Goal: Task Accomplishment & Management: Manage account settings

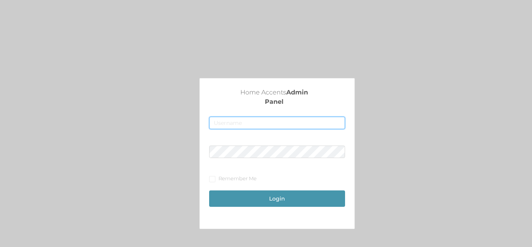
type input "[EMAIL_ADDRESS][DOMAIN_NAME]"
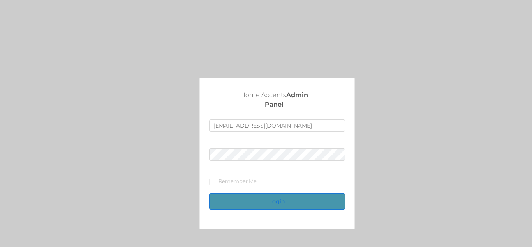
click at [308, 196] on button "Login" at bounding box center [277, 201] width 136 height 16
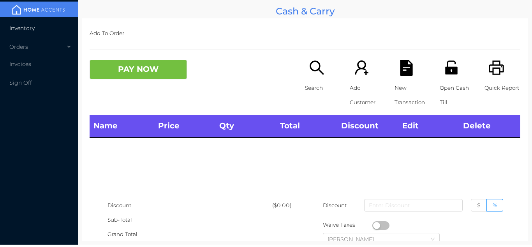
click at [48, 32] on li "Inventory" at bounding box center [39, 28] width 78 height 16
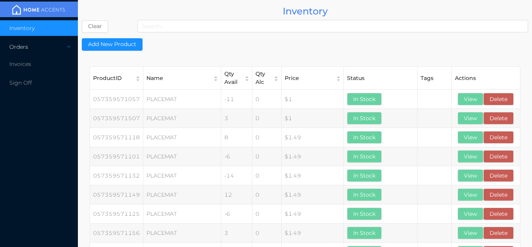
click at [58, 46] on div "Orders" at bounding box center [39, 47] width 78 height 16
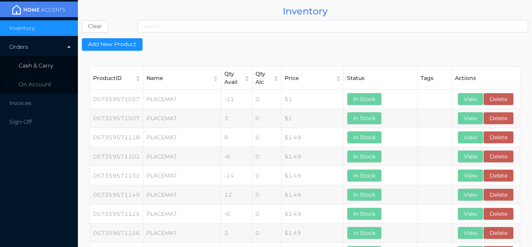
click at [55, 59] on li "Cash & Carry" at bounding box center [39, 66] width 78 height 16
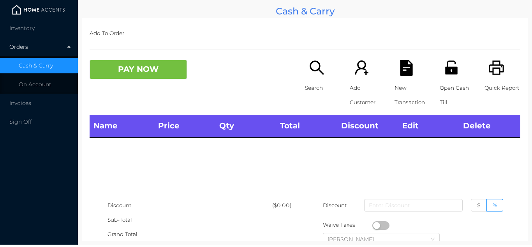
click at [50, 15] on img at bounding box center [38, 10] width 58 height 12
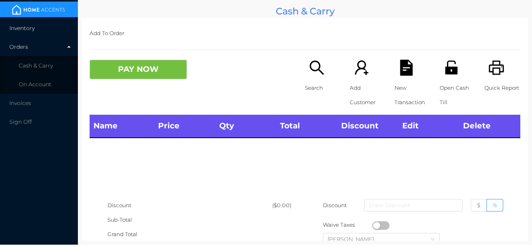
click at [47, 20] on li "Inventory" at bounding box center [39, 28] width 78 height 16
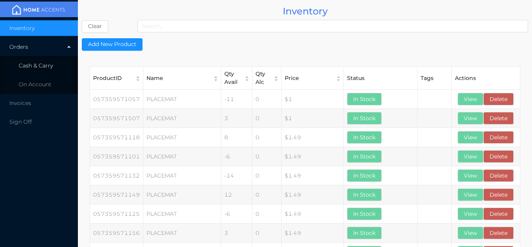
click at [50, 63] on span "Cash & Carry" at bounding box center [36, 65] width 34 height 7
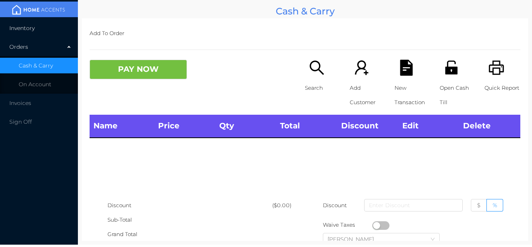
click at [42, 34] on li "Inventory" at bounding box center [39, 28] width 78 height 16
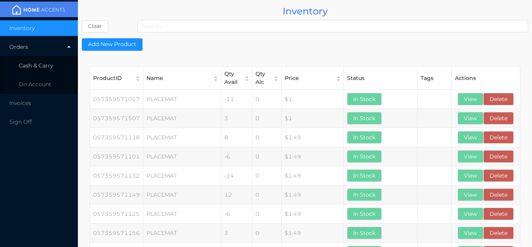
click at [54, 65] on li "Cash & Carry" at bounding box center [39, 66] width 78 height 16
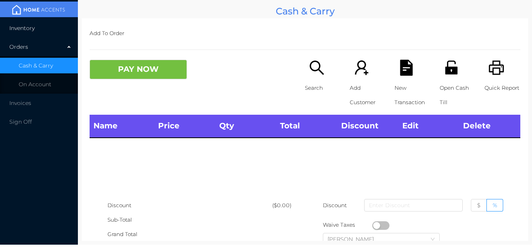
click at [53, 31] on li "Inventory" at bounding box center [39, 28] width 78 height 16
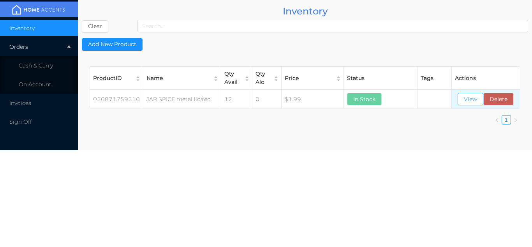
click at [466, 101] on button "View" at bounding box center [471, 99] width 26 height 12
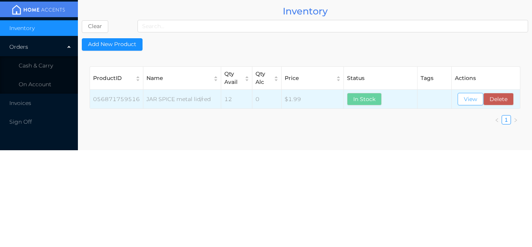
click at [468, 99] on button "View" at bounding box center [471, 99] width 26 height 12
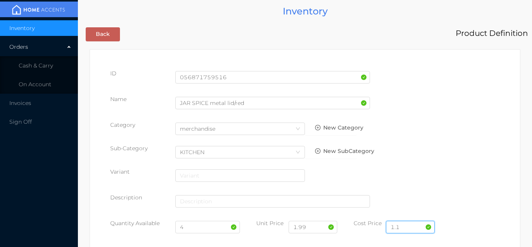
click at [408, 225] on input "1.1" at bounding box center [410, 227] width 49 height 12
type input "1.50"
click at [314, 229] on input "1.99" at bounding box center [313, 227] width 49 height 12
type input "1"
type input "2.99"
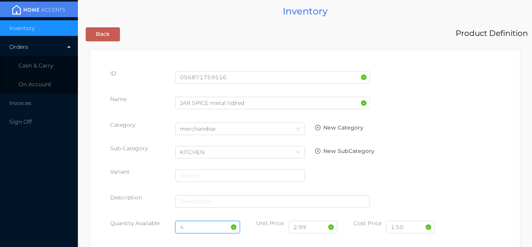
click at [198, 230] on input "4" at bounding box center [207, 227] width 65 height 12
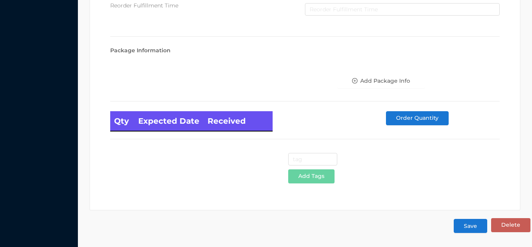
type input "12"
click at [474, 232] on button "Save" at bounding box center [471, 226] width 34 height 14
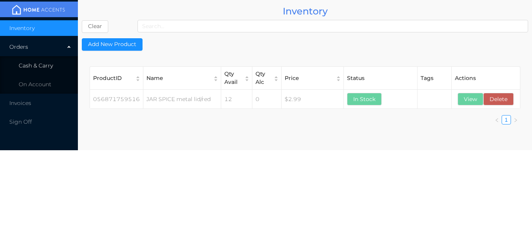
click at [53, 68] on li "Cash & Carry" at bounding box center [39, 66] width 78 height 16
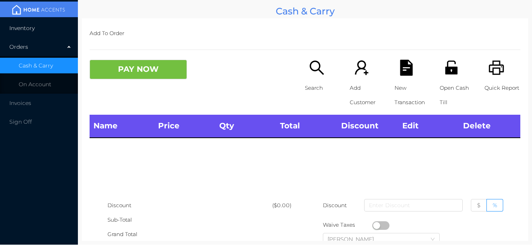
click at [41, 21] on li "Inventory" at bounding box center [39, 28] width 78 height 16
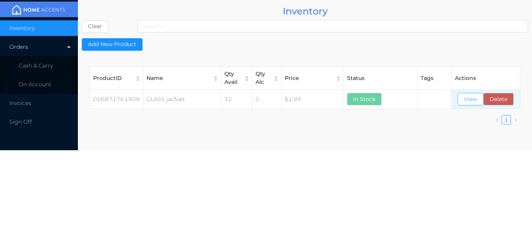
click at [474, 98] on button "View" at bounding box center [471, 99] width 26 height 12
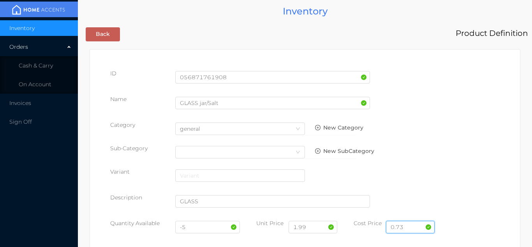
click at [415, 221] on input "0.73" at bounding box center [410, 227] width 49 height 12
type input "0.79"
click at [199, 229] on input "-5" at bounding box center [207, 227] width 65 height 12
type input "-"
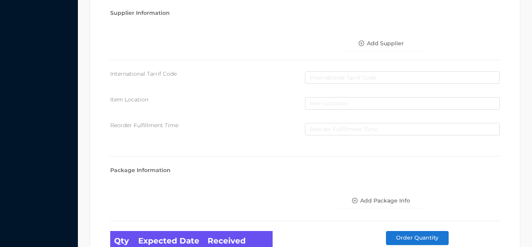
scroll to position [442, 0]
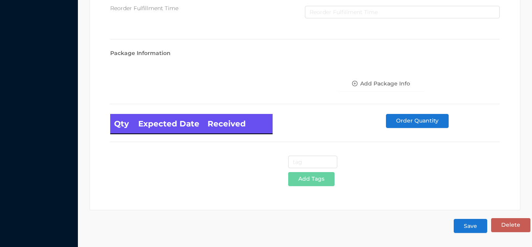
type input "16"
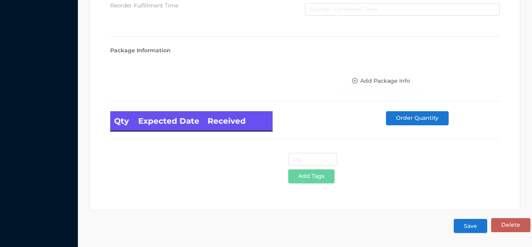
click at [474, 223] on button "Save" at bounding box center [471, 226] width 34 height 14
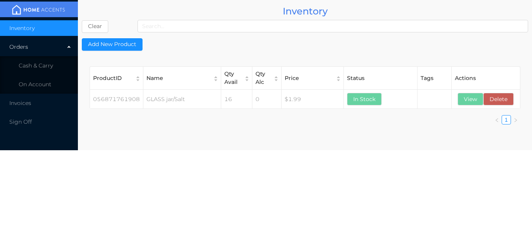
click at [59, 58] on li "Cash & Carry" at bounding box center [39, 66] width 78 height 16
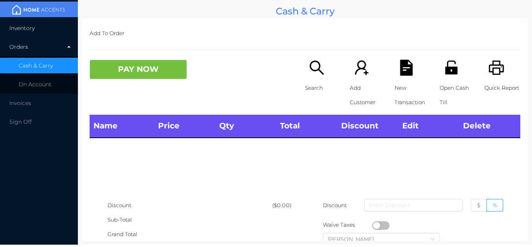
click at [43, 26] on li "Inventory" at bounding box center [39, 28] width 78 height 16
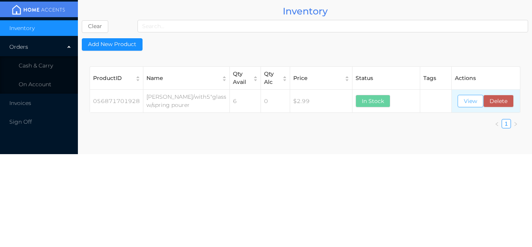
click at [469, 103] on button "View" at bounding box center [471, 101] width 26 height 12
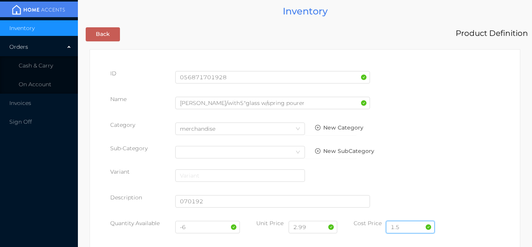
click at [416, 227] on input "1.5" at bounding box center [410, 227] width 49 height 12
type input "1.50"
click at [199, 228] on input "-6" at bounding box center [207, 227] width 65 height 12
type input "-"
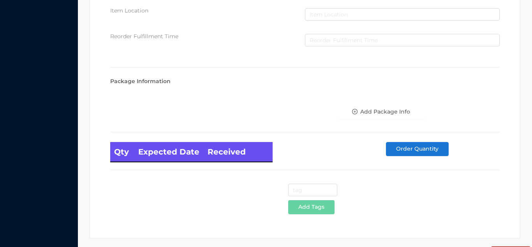
scroll to position [442, 0]
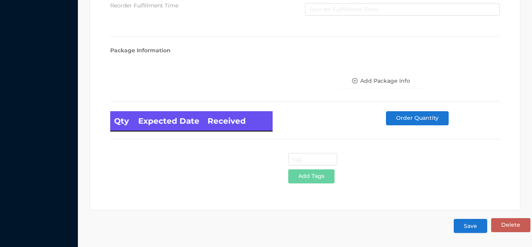
type input "30"
click at [476, 223] on button "Save" at bounding box center [471, 226] width 34 height 14
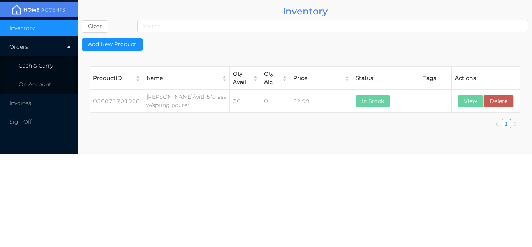
click at [54, 69] on li "Cash & Carry" at bounding box center [39, 66] width 78 height 16
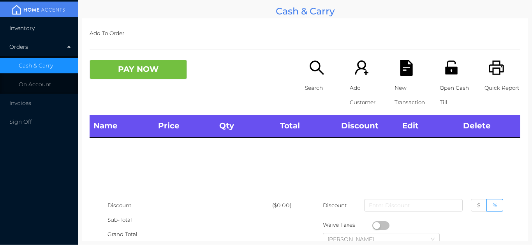
click at [46, 31] on li "Inventory" at bounding box center [39, 28] width 78 height 16
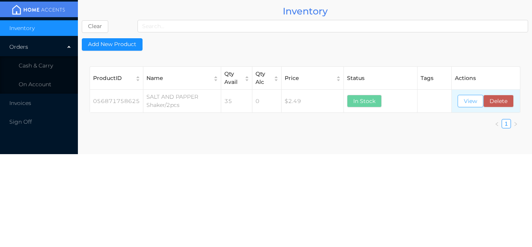
click at [469, 102] on button "View" at bounding box center [471, 101] width 26 height 12
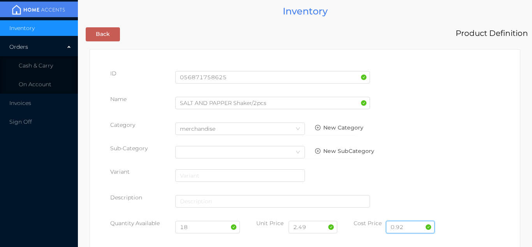
click at [409, 226] on input "0.92" at bounding box center [410, 227] width 49 height 12
type input "0"
type input "1.00"
click at [324, 228] on input "2.49" at bounding box center [313, 227] width 49 height 12
click at [199, 228] on input "18" at bounding box center [207, 227] width 65 height 12
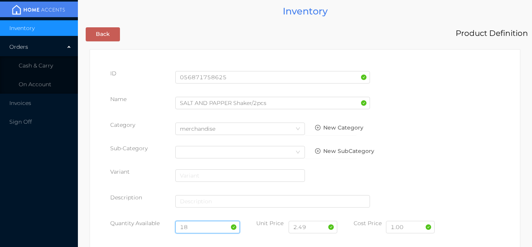
type input "1"
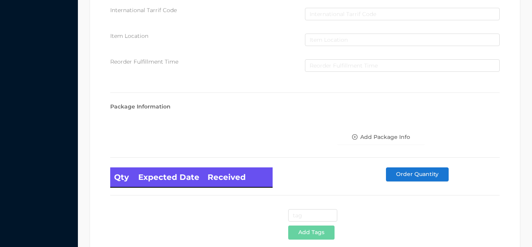
scroll to position [442, 0]
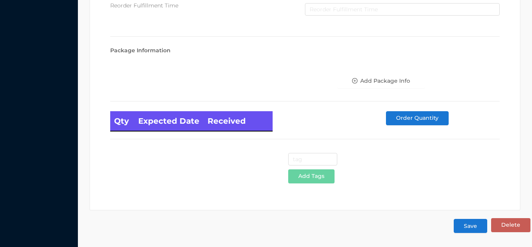
type input "30"
click at [472, 226] on button "Save" at bounding box center [471, 226] width 34 height 14
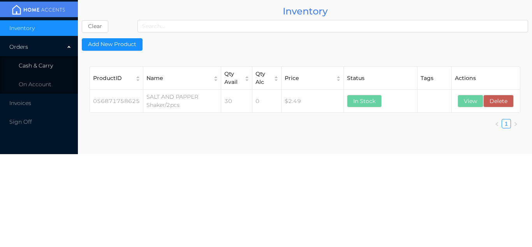
click at [55, 64] on li "Cash & Carry" at bounding box center [39, 66] width 78 height 16
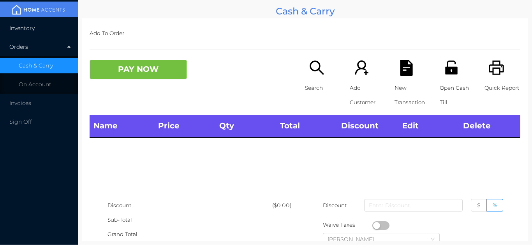
click at [46, 27] on li "Inventory" at bounding box center [39, 28] width 78 height 16
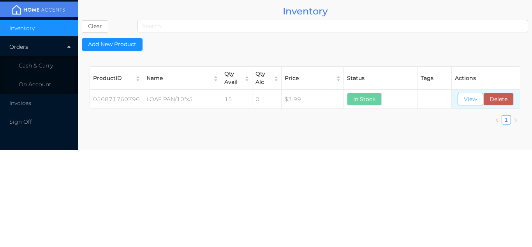
click at [469, 104] on button "View" at bounding box center [471, 99] width 26 height 12
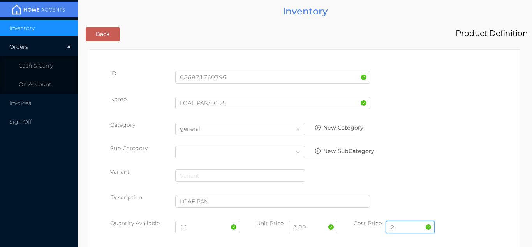
click at [403, 227] on input "2" at bounding box center [410, 227] width 49 height 12
click at [202, 228] on input "11" at bounding box center [207, 227] width 65 height 12
type input "12"
click at [402, 229] on input "2" at bounding box center [410, 227] width 49 height 12
click at [474, 203] on div "Description LOAF PAN" at bounding box center [305, 204] width 390 height 22
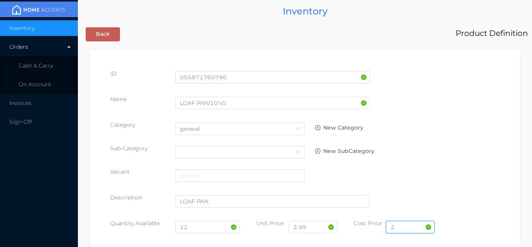
click at [405, 232] on input "2" at bounding box center [410, 227] width 49 height 12
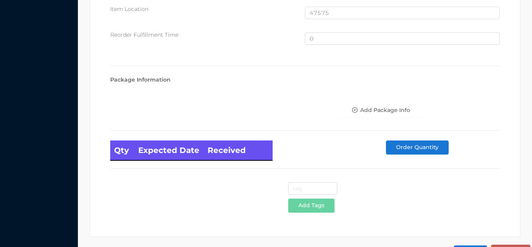
scroll to position [525, 0]
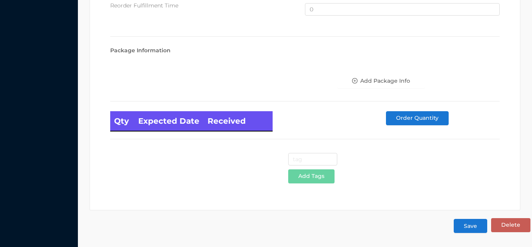
type input "2.40"
click at [472, 231] on button "Save" at bounding box center [471, 226] width 34 height 14
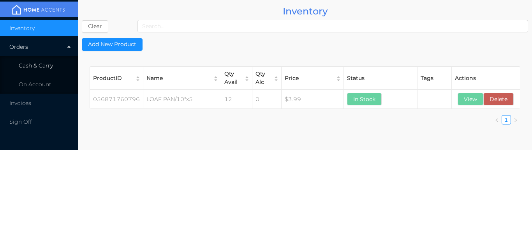
click at [58, 62] on li "Cash & Carry" at bounding box center [39, 66] width 78 height 16
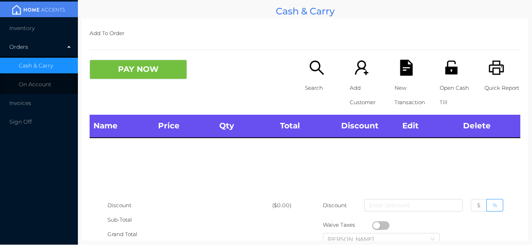
click at [46, 25] on li "Inventory" at bounding box center [39, 28] width 78 height 16
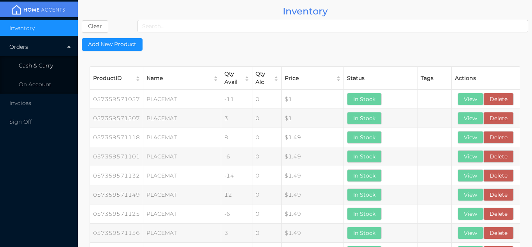
click at [59, 65] on li "Cash & Carry" at bounding box center [39, 66] width 78 height 16
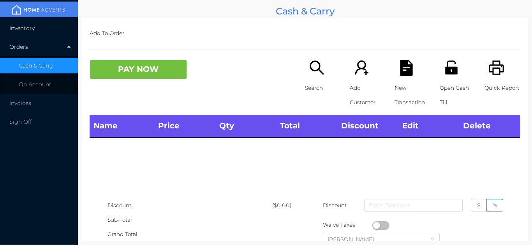
click at [58, 34] on li "Inventory" at bounding box center [39, 28] width 78 height 16
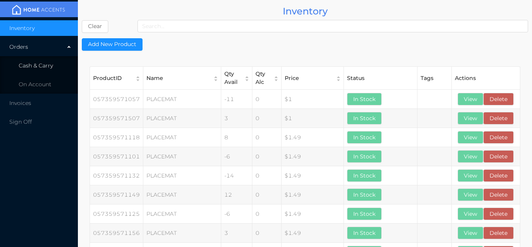
click at [55, 62] on li "Cash & Carry" at bounding box center [39, 66] width 78 height 16
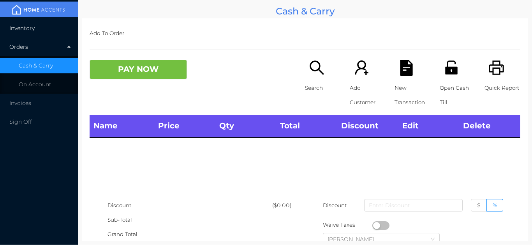
click at [44, 24] on li "Inventory" at bounding box center [39, 28] width 78 height 16
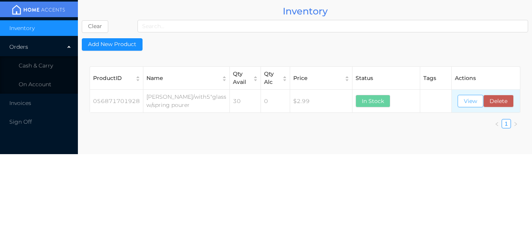
click at [465, 98] on button "View" at bounding box center [471, 101] width 26 height 12
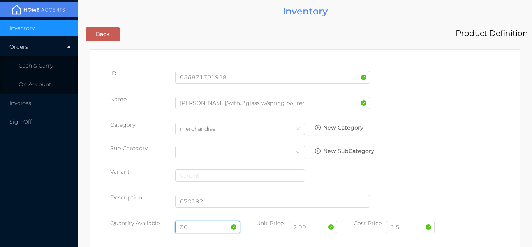
click at [204, 227] on input "30" at bounding box center [207, 227] width 65 height 12
click at [318, 228] on input "2.99" at bounding box center [313, 227] width 49 height 12
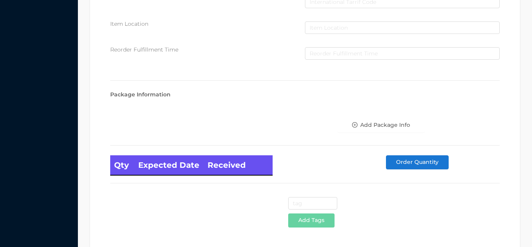
scroll to position [442, 0]
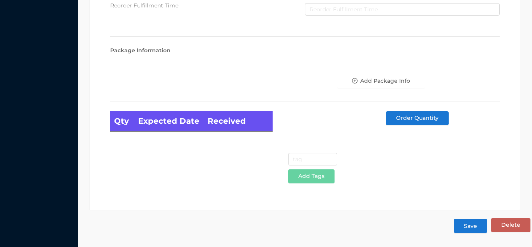
type input "2.50"
click at [471, 228] on button "Save" at bounding box center [471, 226] width 34 height 14
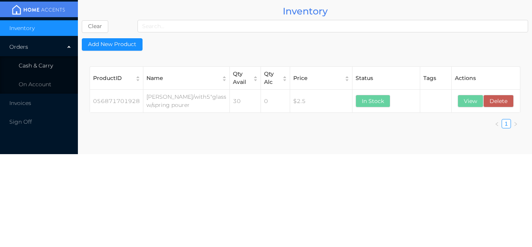
click at [47, 69] on li "Cash & Carry" at bounding box center [39, 66] width 78 height 16
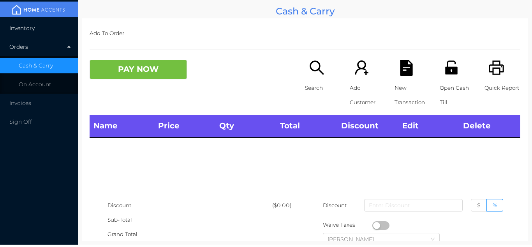
click at [59, 29] on li "Inventory" at bounding box center [39, 28] width 78 height 16
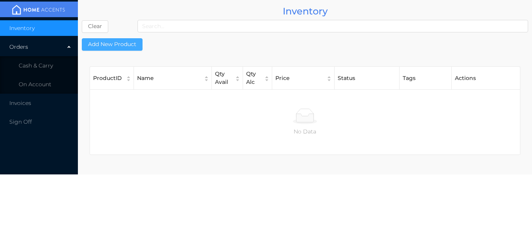
click at [134, 42] on button "Add New Product" at bounding box center [112, 44] width 61 height 12
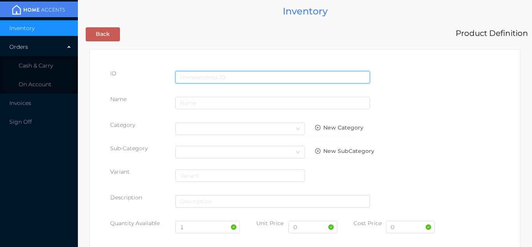
click at [205, 75] on input "text" at bounding box center [272, 77] width 195 height 12
type input "056871791998"
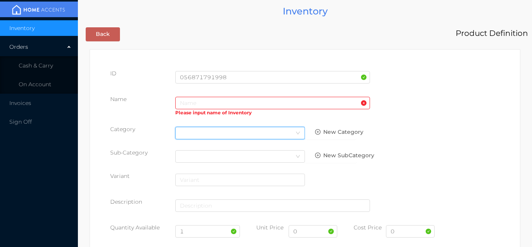
click at [198, 139] on div "Select Category" at bounding box center [240, 133] width 130 height 12
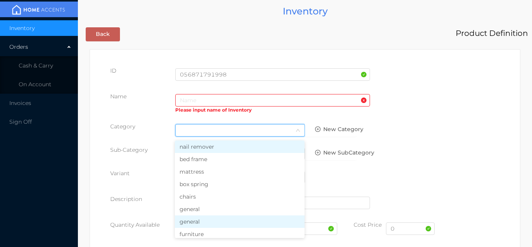
click at [197, 217] on li "general" at bounding box center [240, 221] width 130 height 12
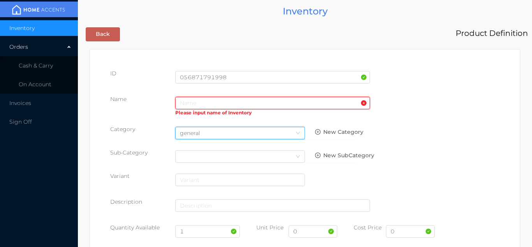
click at [184, 102] on input "text" at bounding box center [272, 103] width 195 height 12
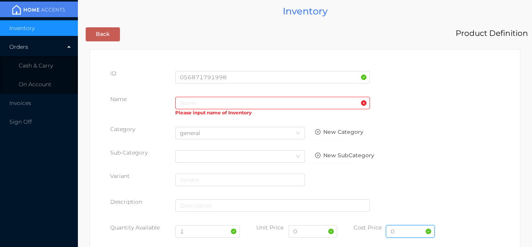
click at [402, 230] on input "0" at bounding box center [410, 231] width 49 height 12
type input "6.50"
click at [198, 233] on input "1" at bounding box center [207, 231] width 65 height 12
type input "12"
click at [305, 234] on input "0" at bounding box center [313, 231] width 49 height 12
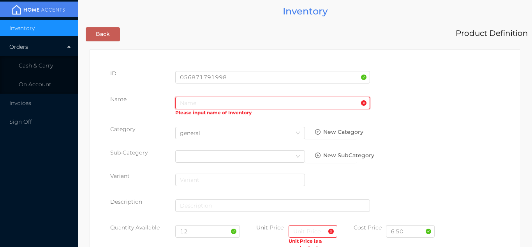
click at [187, 100] on input "text" at bounding box center [272, 103] width 195 height 12
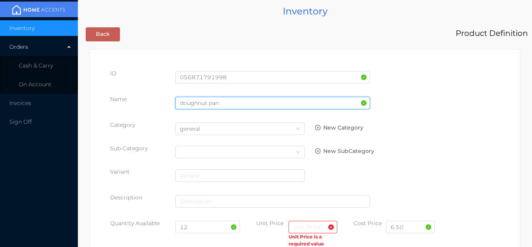
type input "doughnut pan"
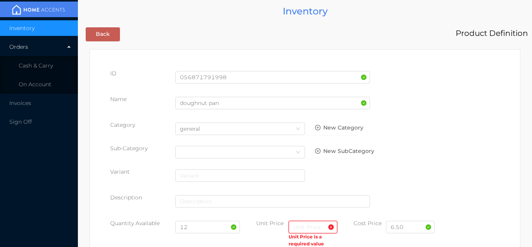
click at [303, 228] on input "text" at bounding box center [313, 227] width 49 height 12
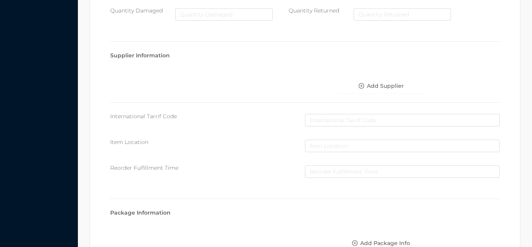
scroll to position [401, 0]
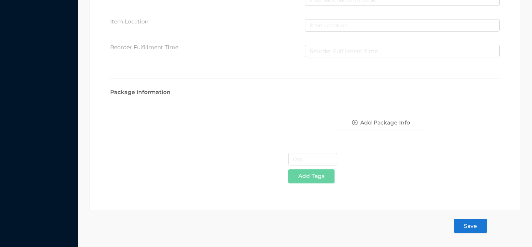
type input "11.99"
click at [472, 219] on button "Save" at bounding box center [471, 226] width 34 height 14
click at [471, 229] on button "Save" at bounding box center [471, 226] width 34 height 14
click at [477, 228] on button "Save" at bounding box center [471, 226] width 34 height 14
click at [472, 228] on button "Save" at bounding box center [471, 226] width 34 height 14
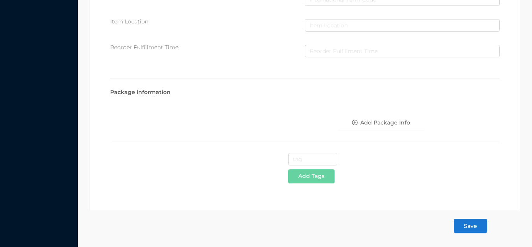
click at [478, 226] on button "Save" at bounding box center [471, 226] width 34 height 14
click at [471, 228] on button "Save" at bounding box center [471, 226] width 34 height 14
click at [479, 224] on button "Save" at bounding box center [471, 226] width 34 height 14
click at [484, 228] on button "Save" at bounding box center [471, 226] width 34 height 14
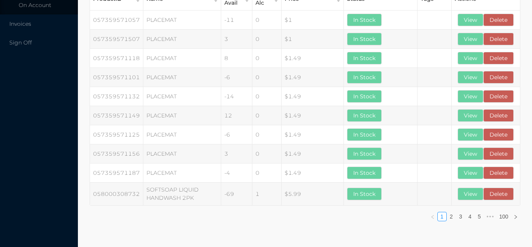
click at [483, 226] on div "ProductID Name Qty Avail Qty Alc Price Status Tags Actions 057359571057 PLACEMA…" at bounding box center [305, 107] width 447 height 256
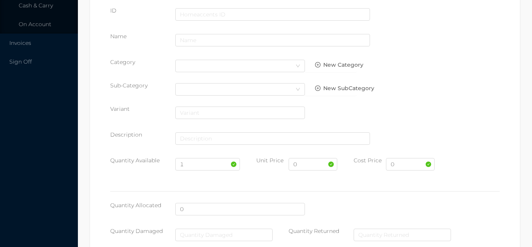
scroll to position [0, 0]
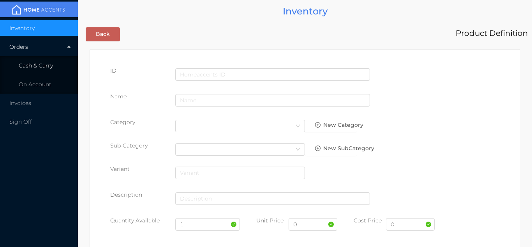
click at [56, 72] on li "Cash & Carry" at bounding box center [39, 66] width 78 height 16
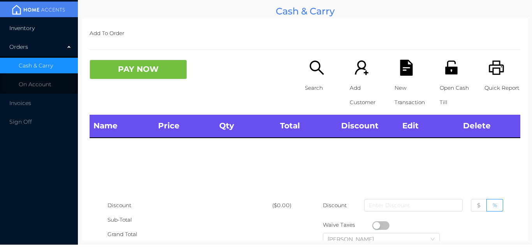
click at [46, 32] on li "Inventory" at bounding box center [39, 28] width 78 height 16
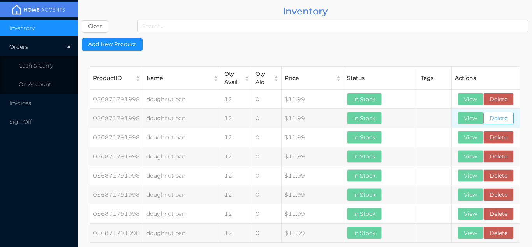
click at [506, 118] on button "Delete" at bounding box center [499, 118] width 30 height 12
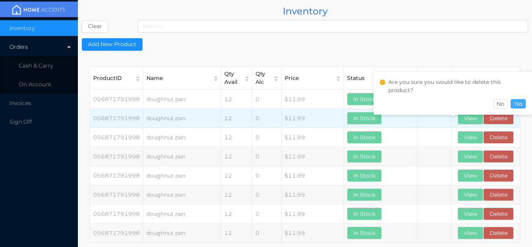
click at [525, 103] on button "Yes" at bounding box center [518, 103] width 15 height 9
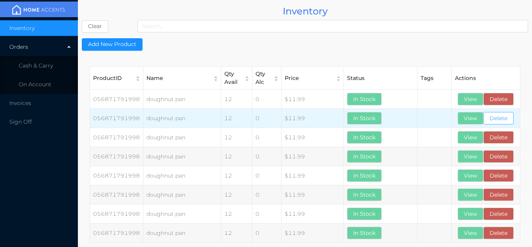
click at [511, 122] on button "Delete" at bounding box center [499, 118] width 30 height 12
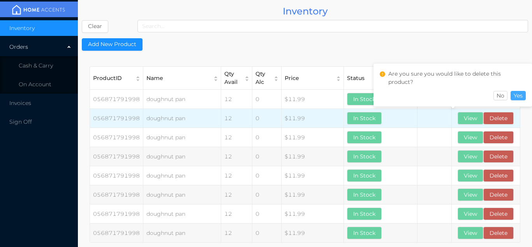
click at [524, 98] on button "Yes" at bounding box center [518, 95] width 15 height 9
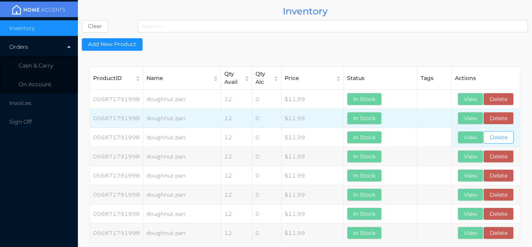
click at [506, 135] on button "Delete" at bounding box center [499, 137] width 30 height 12
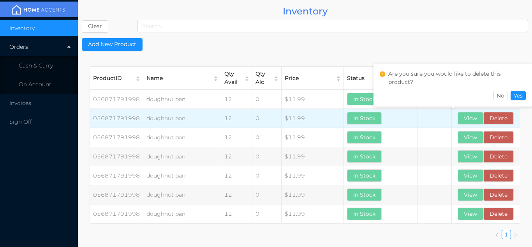
click at [523, 109] on div "Are you sure you would like to delete this product? No Yes" at bounding box center [453, 87] width 159 height 47
click at [523, 97] on button "Yes" at bounding box center [518, 95] width 15 height 9
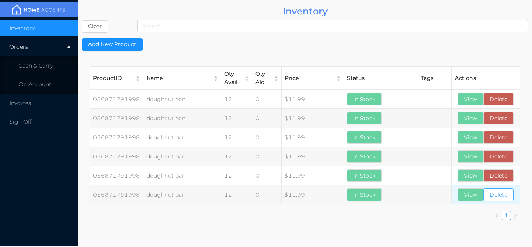
click at [506, 195] on button "Delete" at bounding box center [499, 194] width 30 height 12
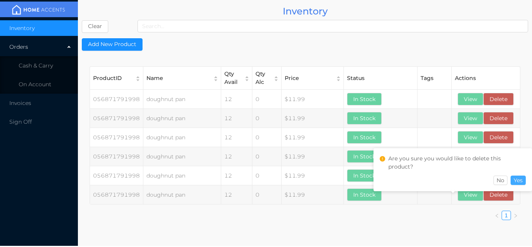
click at [522, 179] on button "Yes" at bounding box center [518, 179] width 15 height 9
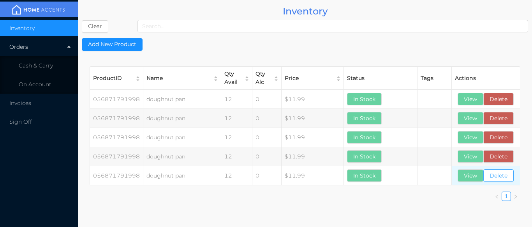
click at [512, 178] on button "Delete" at bounding box center [499, 175] width 30 height 12
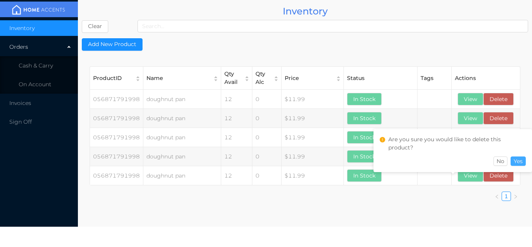
click at [523, 160] on button "Yes" at bounding box center [518, 160] width 15 height 9
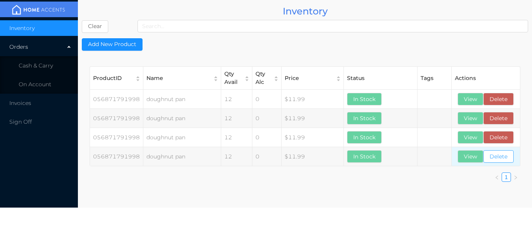
click at [511, 158] on button "Delete" at bounding box center [499, 156] width 30 height 12
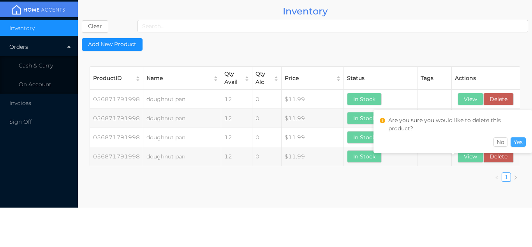
click at [524, 141] on button "Yes" at bounding box center [518, 141] width 15 height 9
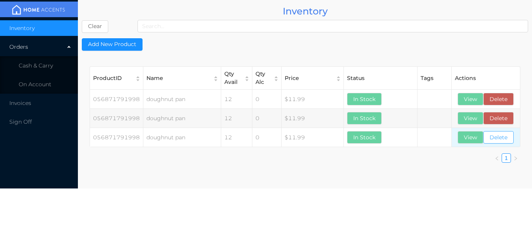
click at [512, 141] on button "Delete" at bounding box center [499, 137] width 30 height 12
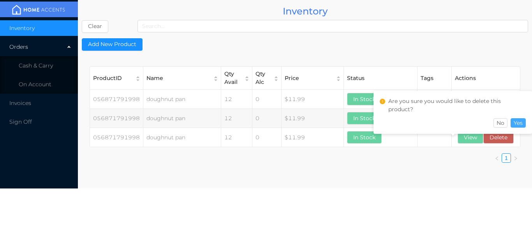
click at [524, 122] on button "Yes" at bounding box center [518, 122] width 15 height 9
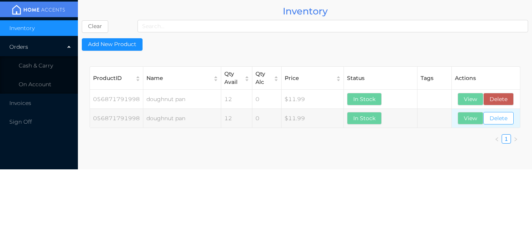
click at [512, 122] on button "Delete" at bounding box center [499, 118] width 30 height 12
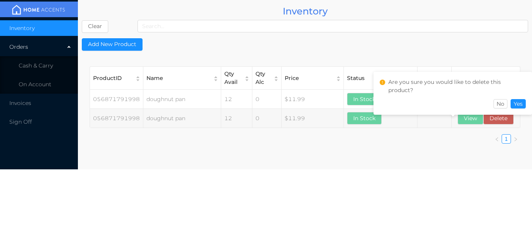
click at [532, 102] on div "Are you sure you would like to delete this product? No Yes" at bounding box center [453, 93] width 159 height 43
click at [525, 104] on button "Yes" at bounding box center [518, 103] width 15 height 9
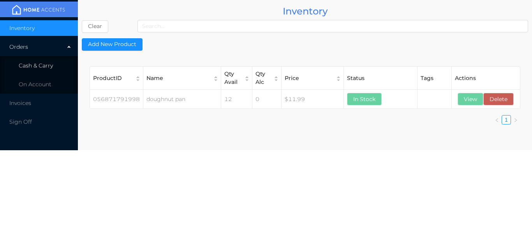
click at [66, 64] on li "Cash & Carry" at bounding box center [39, 66] width 78 height 16
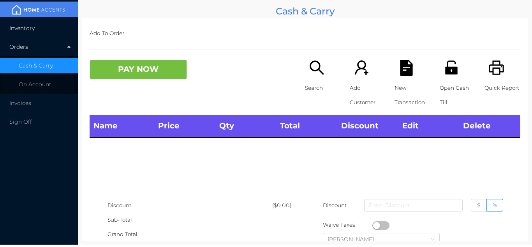
click at [53, 27] on li "Inventory" at bounding box center [39, 28] width 78 height 16
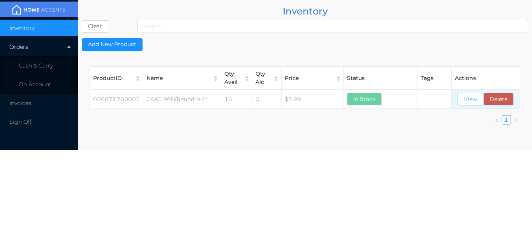
click at [467, 99] on button "View" at bounding box center [471, 99] width 26 height 12
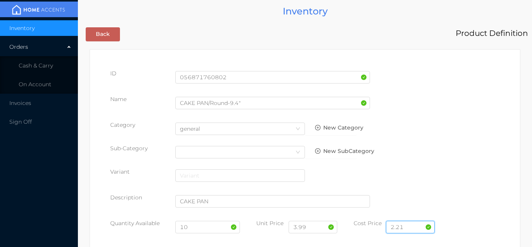
click at [414, 222] on input "2.21" at bounding box center [410, 227] width 49 height 12
type input "2.40"
click at [199, 228] on input "10" at bounding box center [207, 227] width 65 height 12
type input "1"
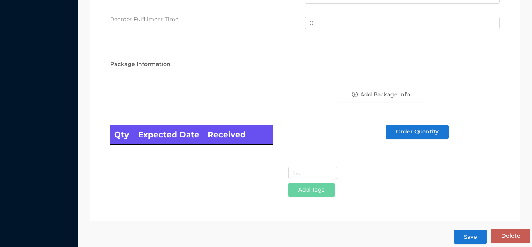
scroll to position [525, 0]
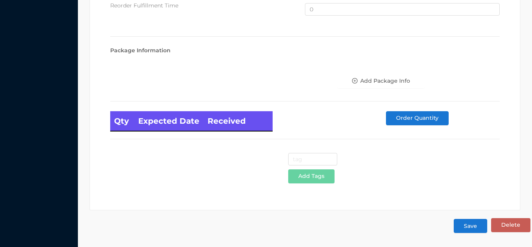
type input "22"
click at [474, 230] on button "Save" at bounding box center [471, 226] width 34 height 14
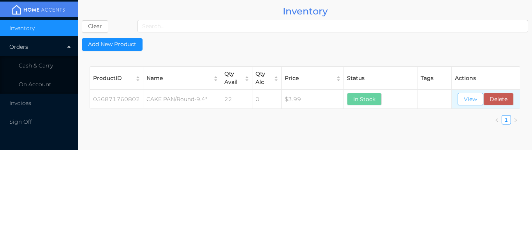
click at [474, 103] on button "View" at bounding box center [471, 99] width 26 height 12
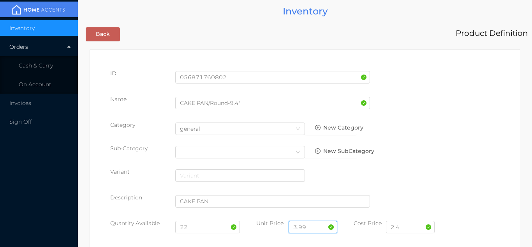
click at [311, 226] on input "3.99" at bounding box center [313, 227] width 49 height 12
type input "3"
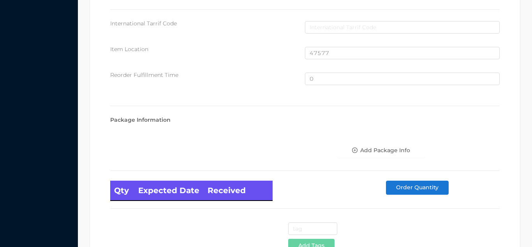
scroll to position [525, 0]
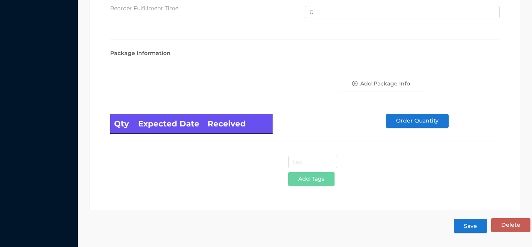
type input "4.99"
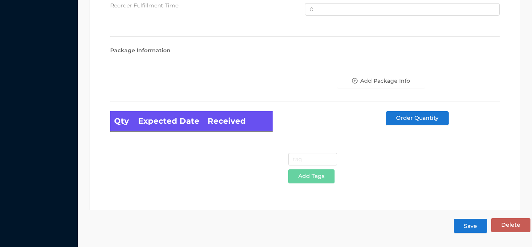
click at [474, 225] on button "Save" at bounding box center [471, 226] width 34 height 14
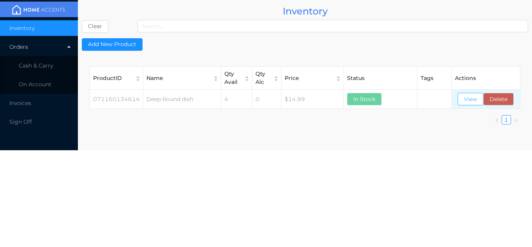
click at [468, 100] on button "View" at bounding box center [471, 99] width 26 height 12
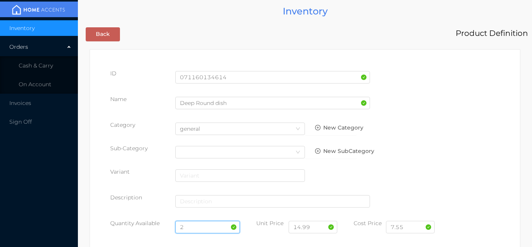
click at [203, 225] on input "2" at bounding box center [207, 227] width 65 height 12
type input "5"
click at [197, 230] on input "5" at bounding box center [207, 227] width 65 height 12
click at [181, 230] on input "text" at bounding box center [207, 227] width 65 height 12
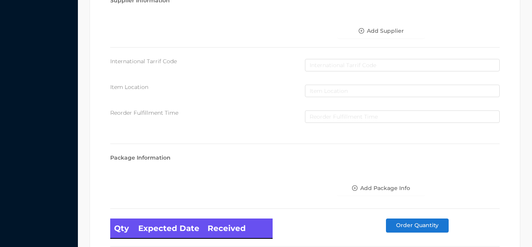
scroll to position [442, 0]
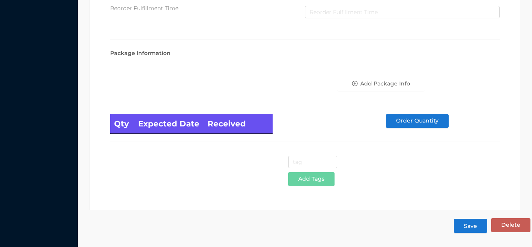
type input "3"
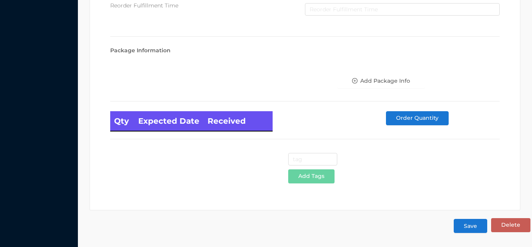
click at [476, 226] on button "Save" at bounding box center [471, 226] width 34 height 14
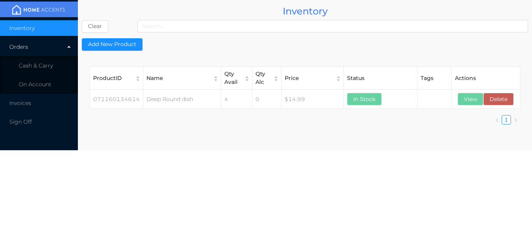
scroll to position [0, 0]
click at [53, 65] on li "Cash & Carry" at bounding box center [39, 66] width 78 height 16
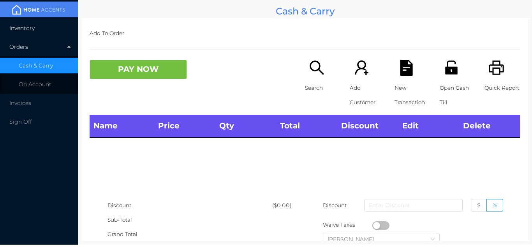
click at [52, 28] on li "Inventory" at bounding box center [39, 28] width 78 height 16
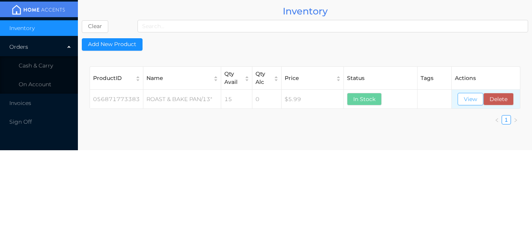
click at [470, 103] on button "View" at bounding box center [471, 99] width 26 height 12
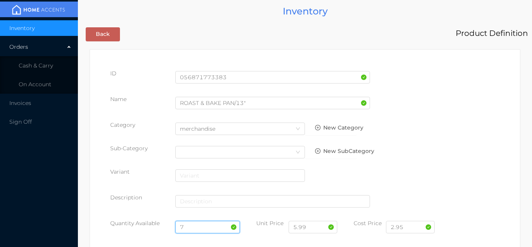
click at [200, 225] on input "7" at bounding box center [207, 227] width 65 height 12
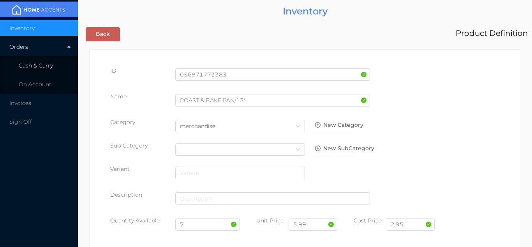
click at [52, 65] on span "Cash & Carry" at bounding box center [36, 65] width 34 height 7
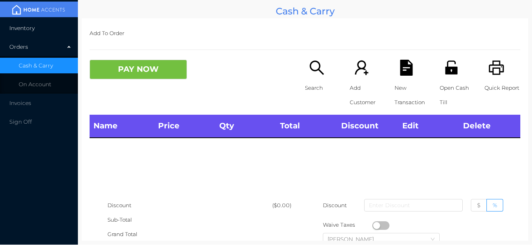
click at [47, 30] on li "Inventory" at bounding box center [39, 28] width 78 height 16
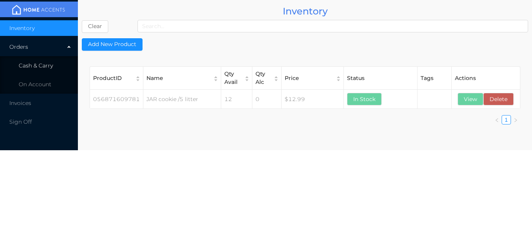
click at [53, 64] on li "Cash & Carry" at bounding box center [39, 66] width 78 height 16
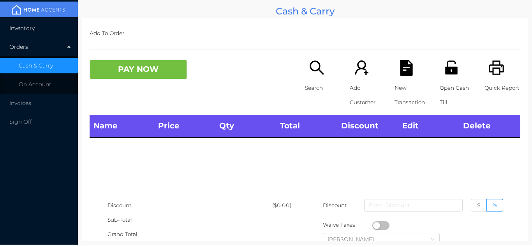
click at [52, 34] on li "Inventory" at bounding box center [39, 28] width 78 height 16
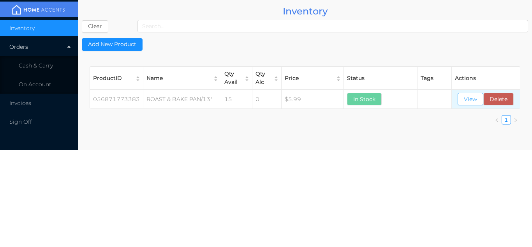
click at [470, 98] on button "View" at bounding box center [471, 99] width 26 height 12
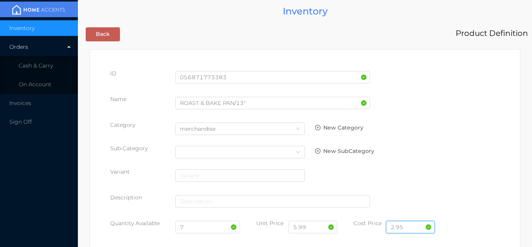
click at [411, 225] on input "2.95" at bounding box center [410, 227] width 49 height 12
type input "2"
type input "3.20"
click at [202, 228] on input "7" at bounding box center [207, 227] width 65 height 12
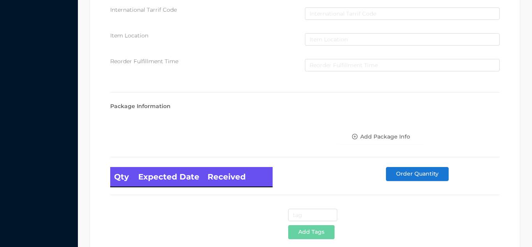
scroll to position [442, 0]
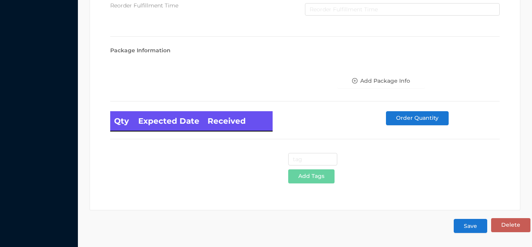
type input "12"
click at [473, 226] on button "Save" at bounding box center [471, 226] width 34 height 14
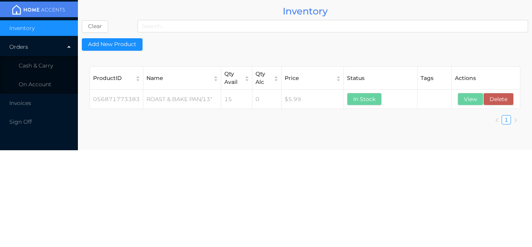
scroll to position [0, 0]
click at [62, 61] on li "Cash & Carry" at bounding box center [39, 66] width 78 height 16
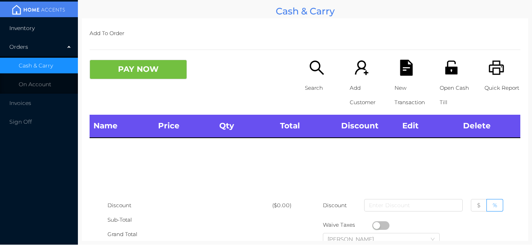
click at [53, 34] on li "Inventory" at bounding box center [39, 28] width 78 height 16
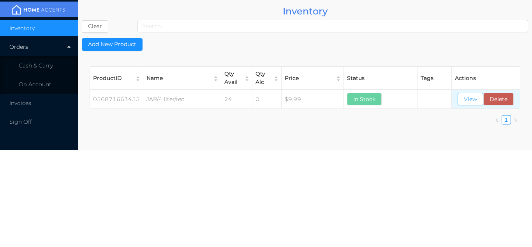
click at [467, 101] on button "View" at bounding box center [471, 99] width 26 height 12
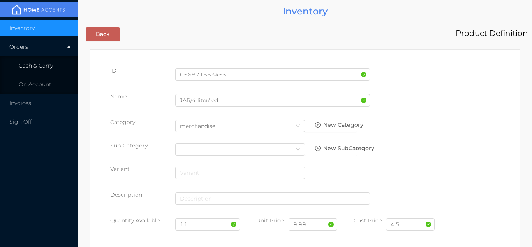
click at [50, 65] on span "Cash & Carry" at bounding box center [36, 65] width 34 height 7
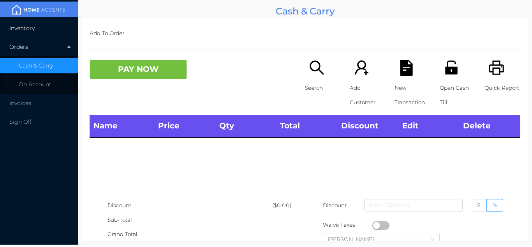
click at [51, 28] on li "Inventory" at bounding box center [39, 28] width 78 height 16
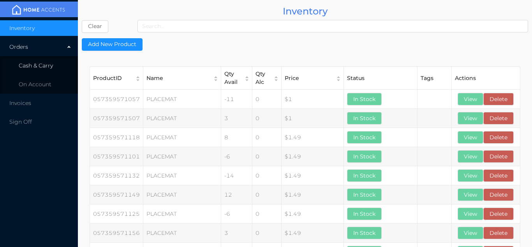
click at [56, 61] on li "Cash & Carry" at bounding box center [39, 66] width 78 height 16
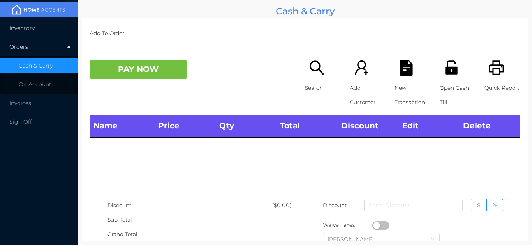
click at [54, 34] on li "Inventory" at bounding box center [39, 28] width 78 height 16
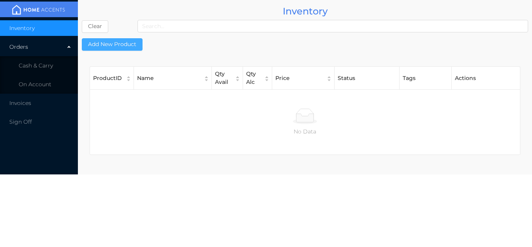
click at [129, 44] on button "Add New Product" at bounding box center [112, 44] width 61 height 12
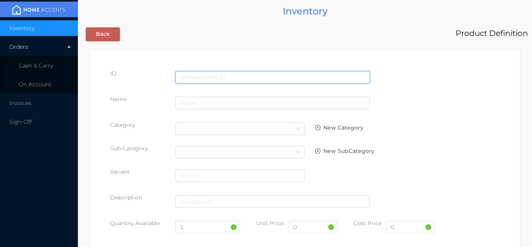
click at [195, 76] on input "text" at bounding box center [272, 77] width 195 height 12
type input "056871760741"
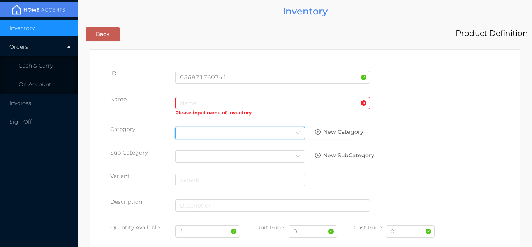
click at [200, 130] on div "Select Category" at bounding box center [240, 133] width 120 height 12
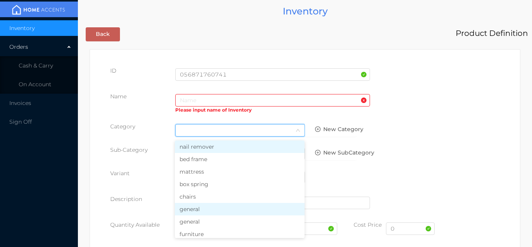
click at [198, 210] on li "general" at bounding box center [240, 209] width 130 height 12
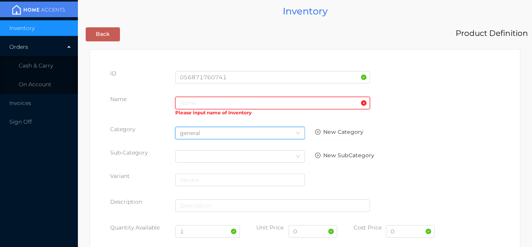
click at [189, 99] on input "text" at bounding box center [272, 103] width 195 height 12
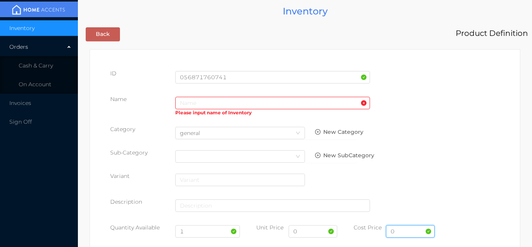
click at [408, 233] on input "0" at bounding box center [410, 231] width 49 height 12
type input "4.80"
click at [201, 236] on input "1" at bounding box center [207, 231] width 65 height 12
type input "12"
click at [307, 233] on input "0" at bounding box center [313, 231] width 49 height 12
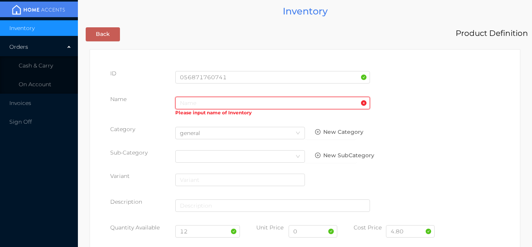
click at [188, 103] on input "text" at bounding box center [272, 103] width 195 height 12
click at [308, 233] on input "0" at bounding box center [313, 231] width 49 height 12
type input "9.99"
click at [183, 103] on input "text" at bounding box center [272, 103] width 195 height 12
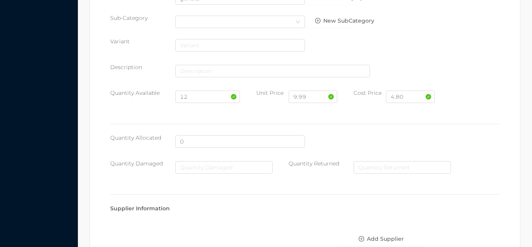
scroll to position [401, 0]
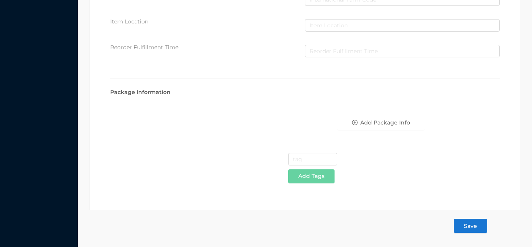
type input "Cookie sheet/pan"
click at [472, 223] on button "Save" at bounding box center [471, 226] width 34 height 14
click at [461, 231] on button "Save" at bounding box center [471, 226] width 34 height 14
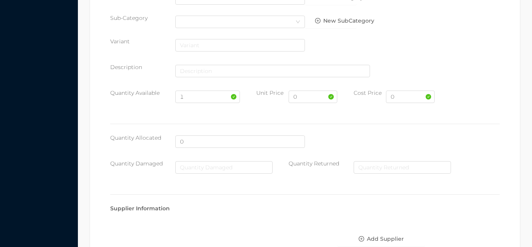
scroll to position [0, 0]
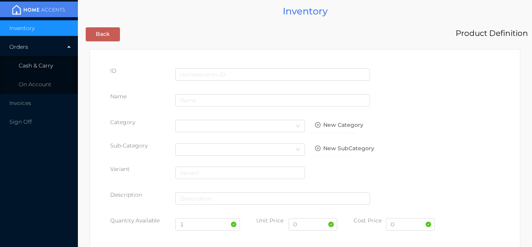
click at [57, 71] on li "Cash & Carry" at bounding box center [39, 66] width 78 height 16
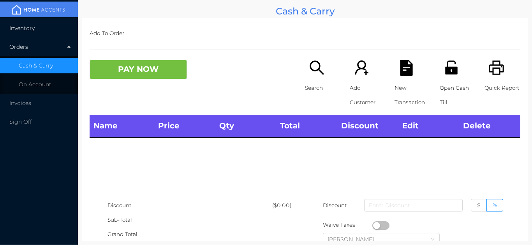
click at [62, 34] on li "Inventory" at bounding box center [39, 28] width 78 height 16
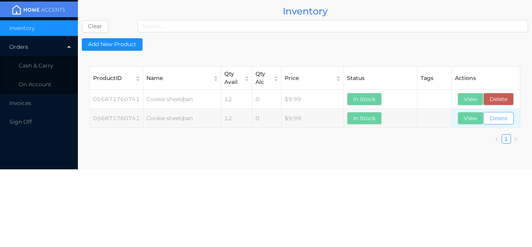
click at [502, 123] on button "Delete" at bounding box center [499, 118] width 30 height 12
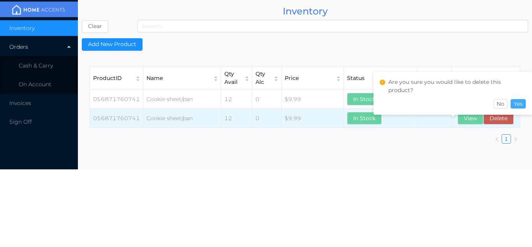
click at [520, 99] on button "Yes" at bounding box center [518, 103] width 15 height 9
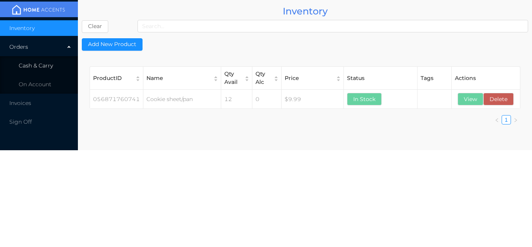
click at [50, 62] on li "Cash & Carry" at bounding box center [39, 66] width 78 height 16
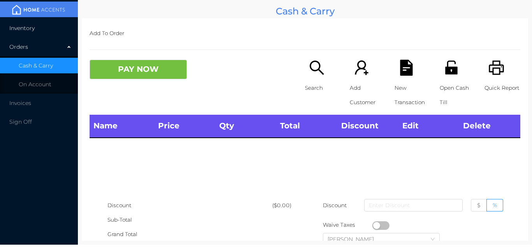
click at [47, 34] on li "Inventory" at bounding box center [39, 28] width 78 height 16
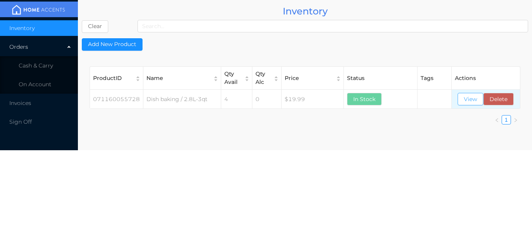
click at [469, 94] on button "View" at bounding box center [471, 99] width 26 height 12
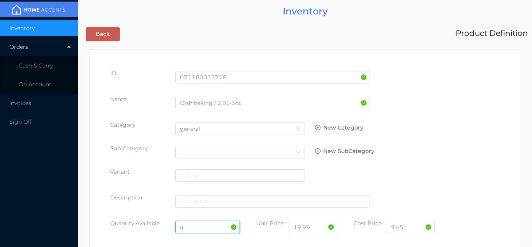
click at [198, 225] on input "4" at bounding box center [207, 227] width 65 height 12
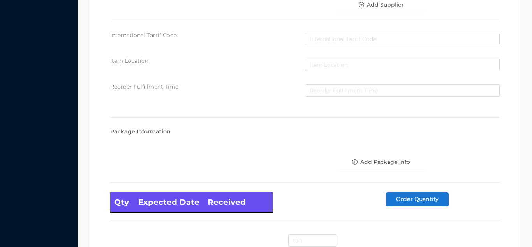
scroll to position [442, 0]
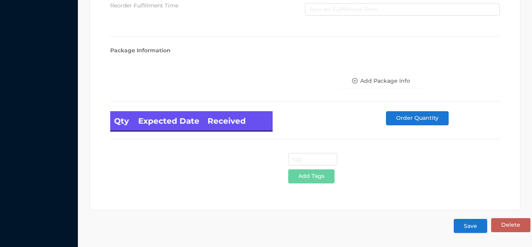
click at [474, 227] on button "Save" at bounding box center [471, 226] width 34 height 14
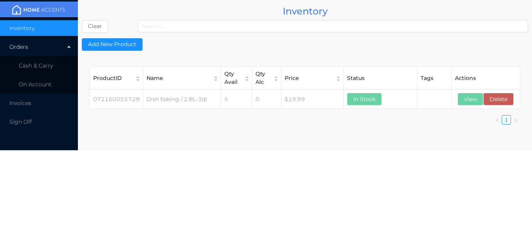
scroll to position [0, 0]
click at [60, 67] on li "Cash & Carry" at bounding box center [39, 66] width 78 height 16
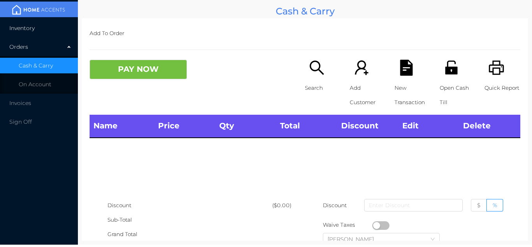
click at [54, 25] on li "Inventory" at bounding box center [39, 28] width 78 height 16
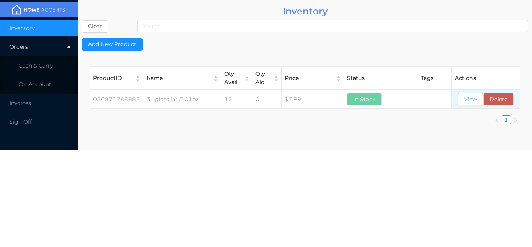
click at [472, 101] on button "View" at bounding box center [471, 99] width 26 height 12
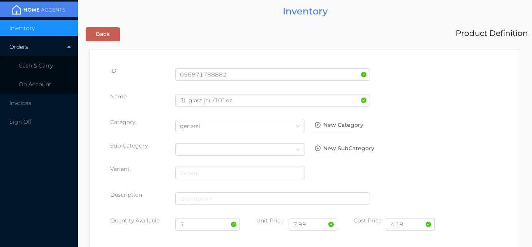
scroll to position [2, 0]
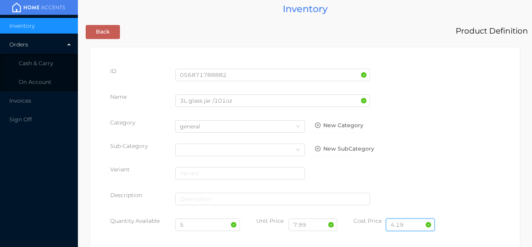
click at [416, 220] on input "4.19" at bounding box center [410, 224] width 49 height 12
type input "4.50"
click at [193, 226] on input "5" at bounding box center [207, 224] width 65 height 12
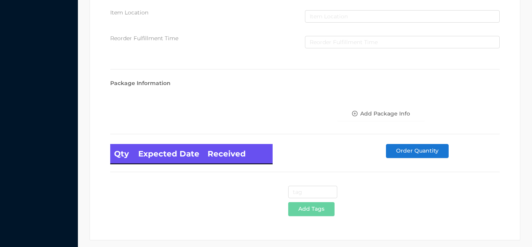
scroll to position [442, 0]
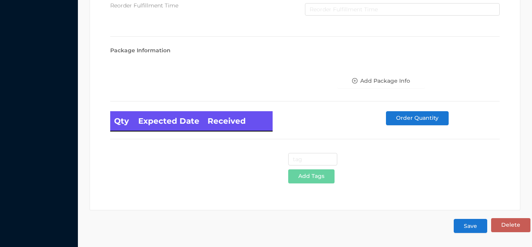
type input "8"
click at [470, 228] on button "Save" at bounding box center [471, 226] width 34 height 14
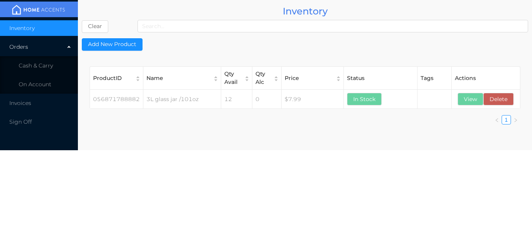
scroll to position [0, 0]
click at [471, 95] on button "View" at bounding box center [471, 99] width 26 height 12
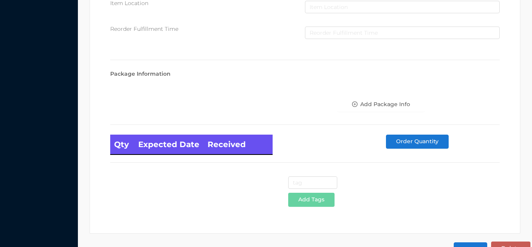
scroll to position [442, 0]
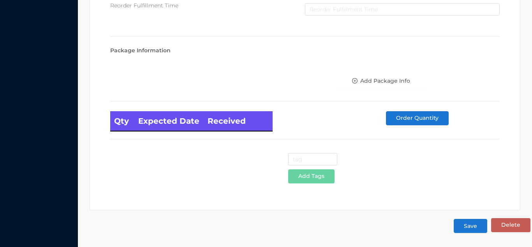
click at [468, 231] on button "Save" at bounding box center [471, 226] width 34 height 14
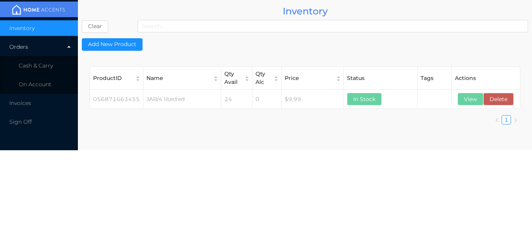
scroll to position [0, 0]
click at [35, 78] on li "On Account" at bounding box center [39, 84] width 78 height 16
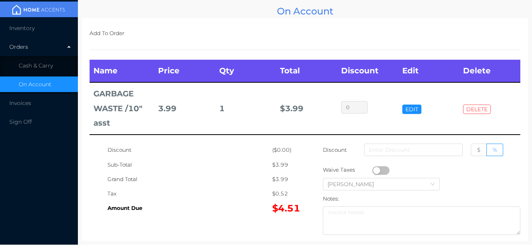
click at [479, 108] on button "DELETE" at bounding box center [477, 108] width 28 height 9
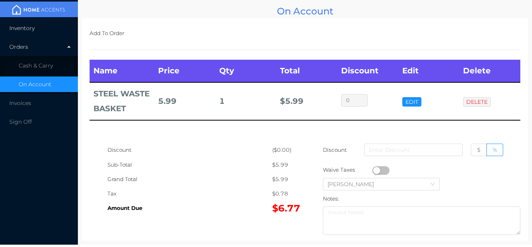
click at [28, 23] on li "Inventory" at bounding box center [39, 28] width 78 height 16
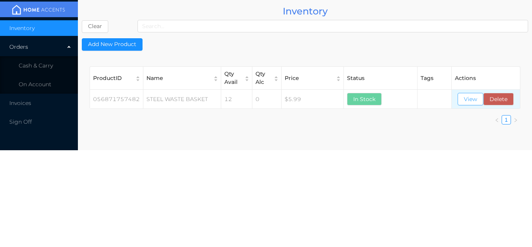
click at [462, 99] on button "View" at bounding box center [471, 99] width 26 height 12
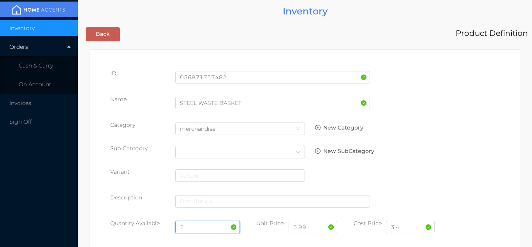
click at [188, 226] on input "2" at bounding box center [207, 227] width 65 height 12
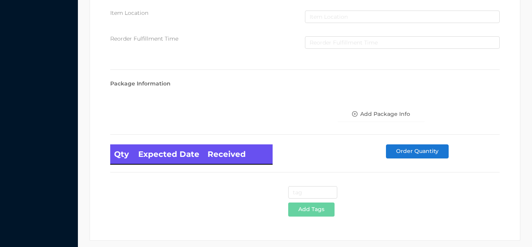
scroll to position [442, 0]
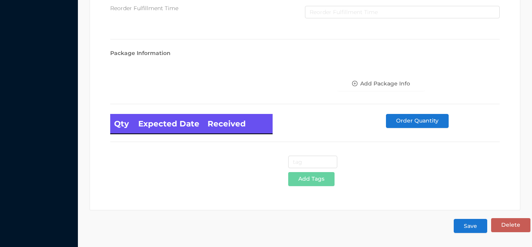
type input "6"
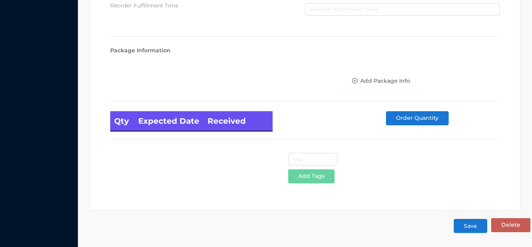
click at [460, 227] on button "Save" at bounding box center [471, 226] width 34 height 14
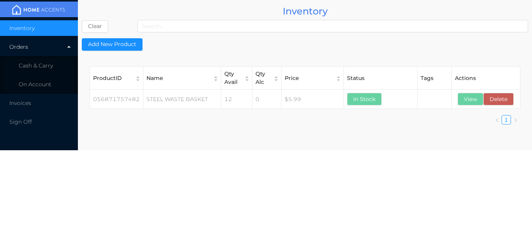
scroll to position [0, 0]
click at [49, 72] on li "Cash & Carry" at bounding box center [39, 66] width 78 height 16
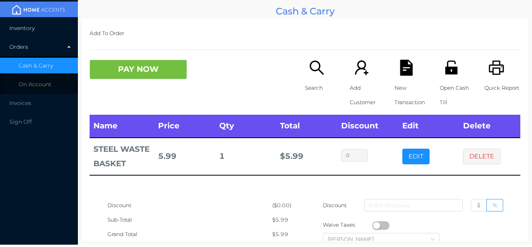
click at [27, 26] on span "Inventory" at bounding box center [21, 28] width 25 height 7
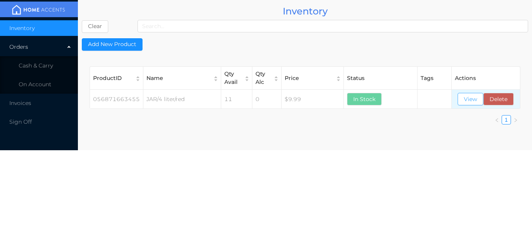
click at [471, 100] on button "View" at bounding box center [471, 99] width 26 height 12
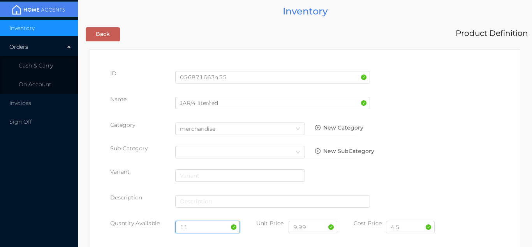
click at [210, 226] on input "11" at bounding box center [207, 227] width 65 height 12
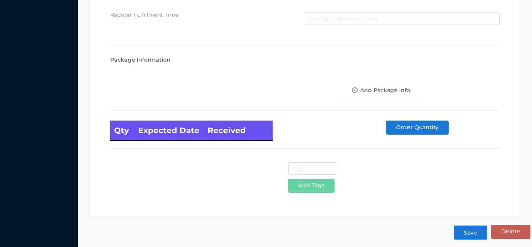
scroll to position [442, 0]
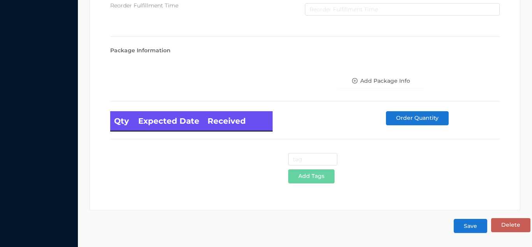
type input "12"
click at [473, 221] on button "Save" at bounding box center [471, 226] width 34 height 14
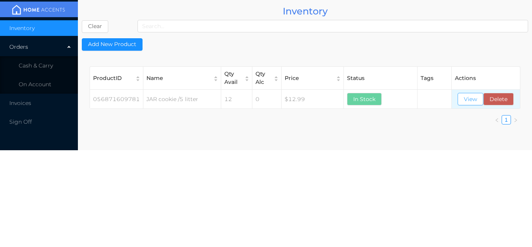
click at [468, 103] on button "View" at bounding box center [471, 99] width 26 height 12
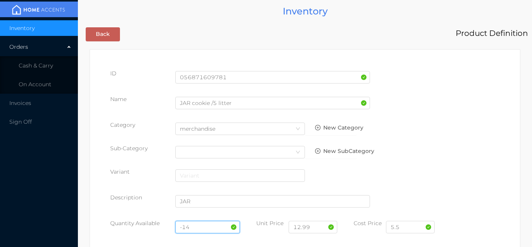
click at [208, 226] on input "-14" at bounding box center [207, 227] width 65 height 12
click at [190, 228] on input "-1" at bounding box center [207, 227] width 65 height 12
type input "-"
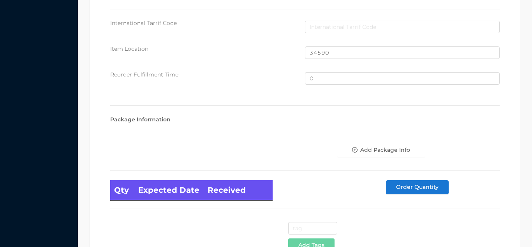
scroll to position [525, 0]
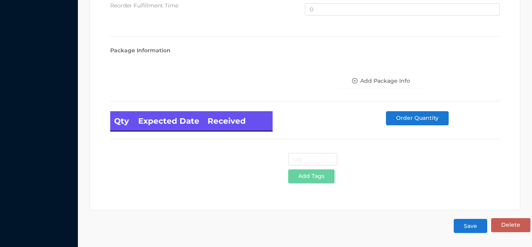
type input "24"
click at [469, 227] on button "Save" at bounding box center [471, 226] width 34 height 14
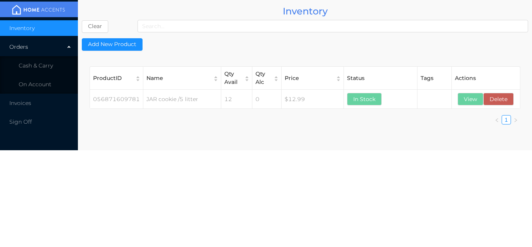
scroll to position [0, 0]
click at [472, 104] on button "View" at bounding box center [471, 99] width 26 height 12
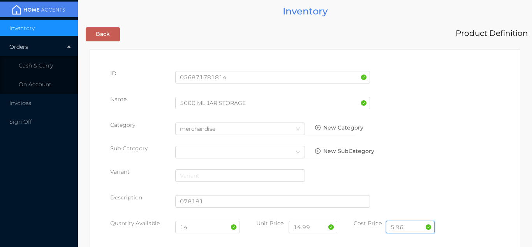
click at [423, 230] on input "5.96" at bounding box center [410, 227] width 49 height 12
type input "5"
type input "6.90"
click at [213, 226] on input "14" at bounding box center [207, 227] width 65 height 12
type input "1"
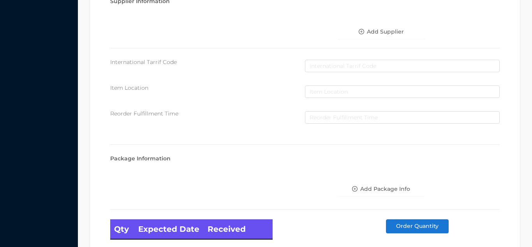
scroll to position [442, 0]
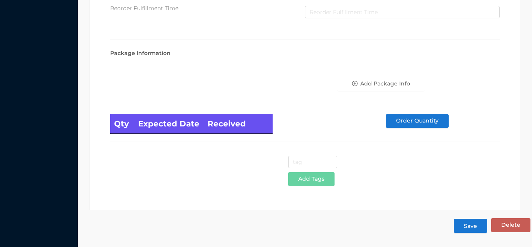
type input "24"
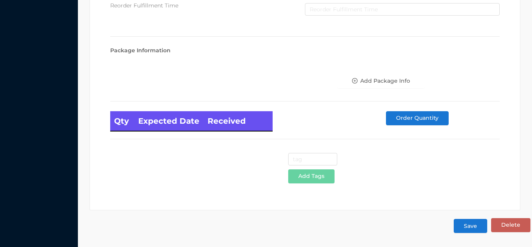
click at [470, 226] on button "Save" at bounding box center [471, 226] width 34 height 14
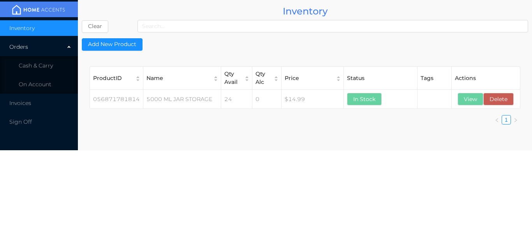
scroll to position [0, 0]
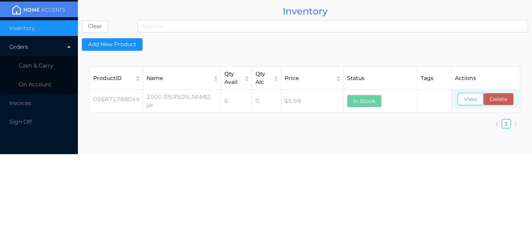
click at [472, 103] on button "View" at bounding box center [471, 99] width 26 height 12
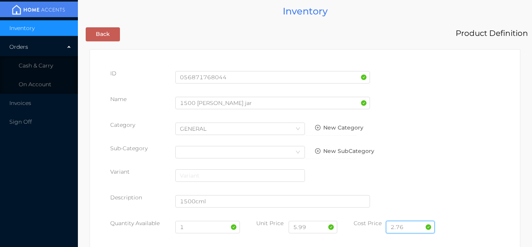
click at [409, 227] on input "2.76" at bounding box center [410, 227] width 49 height 12
type input "2"
type input "3"
click at [196, 229] on input "1" at bounding box center [207, 227] width 65 height 12
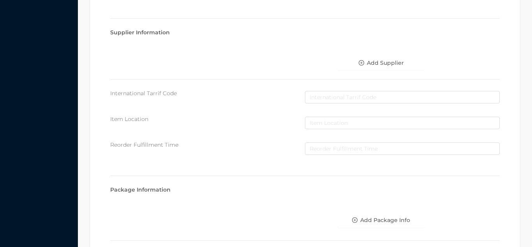
scroll to position [442, 0]
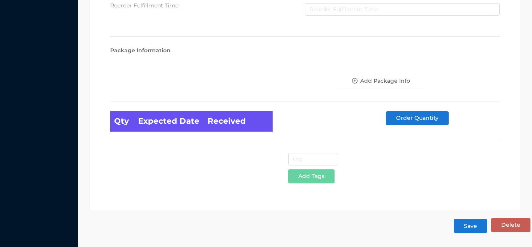
type input "6"
click at [470, 222] on button "Save" at bounding box center [471, 226] width 34 height 14
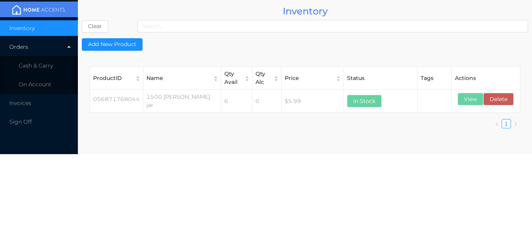
scroll to position [0, 0]
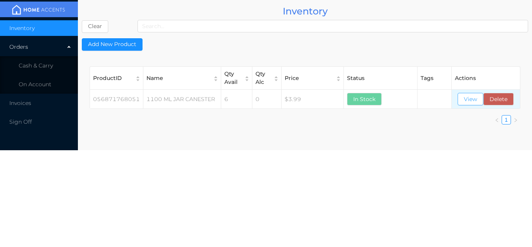
click at [470, 103] on button "View" at bounding box center [471, 99] width 26 height 12
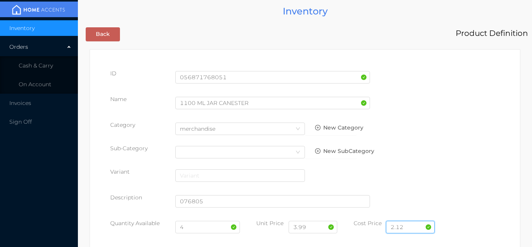
click at [416, 226] on input "2.12" at bounding box center [410, 227] width 49 height 12
click at [201, 229] on input "4" at bounding box center [207, 227] width 65 height 12
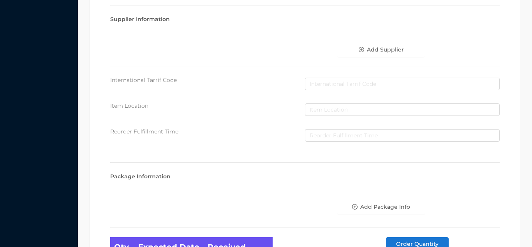
scroll to position [442, 0]
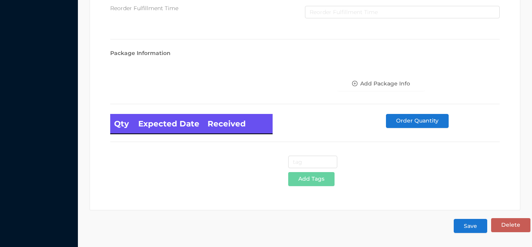
type input "6"
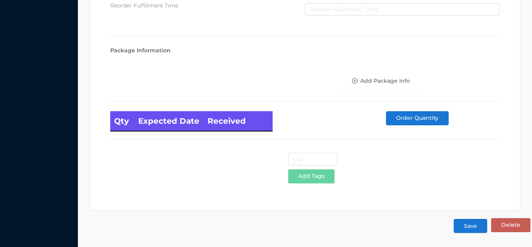
click at [477, 228] on button "Save" at bounding box center [471, 226] width 34 height 14
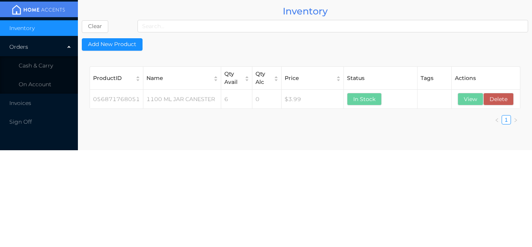
scroll to position [0, 0]
click at [465, 101] on button "View" at bounding box center [471, 99] width 26 height 12
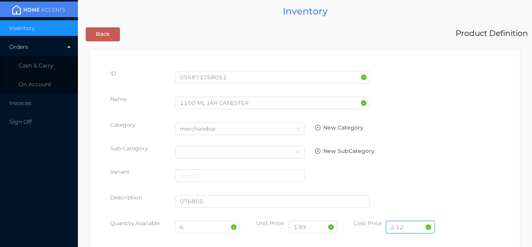
click at [415, 226] on input "2.12" at bounding box center [410, 227] width 49 height 12
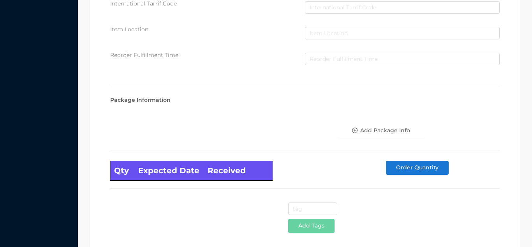
scroll to position [442, 0]
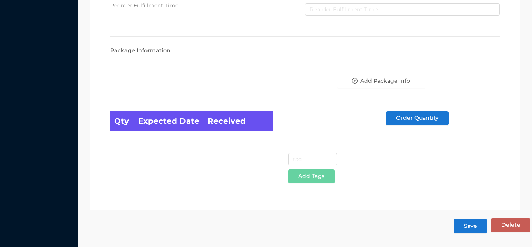
type input "2.30"
click at [472, 228] on button "Save" at bounding box center [471, 226] width 34 height 14
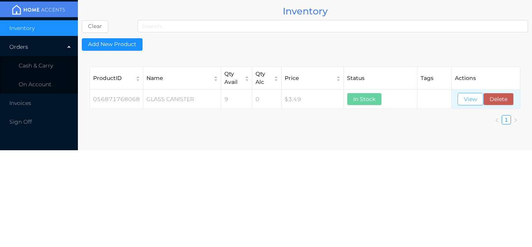
click at [462, 104] on button "View" at bounding box center [471, 99] width 26 height 12
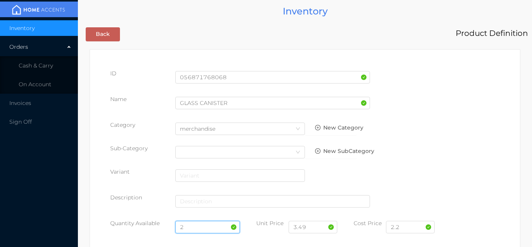
click at [200, 225] on input "2" at bounding box center [207, 227] width 65 height 12
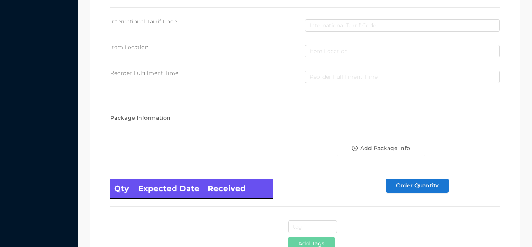
scroll to position [442, 0]
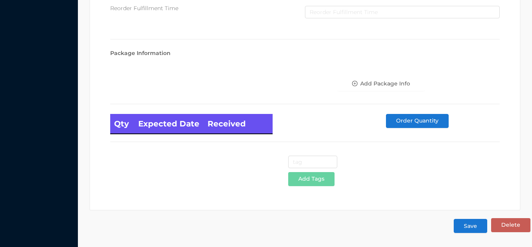
type input "9"
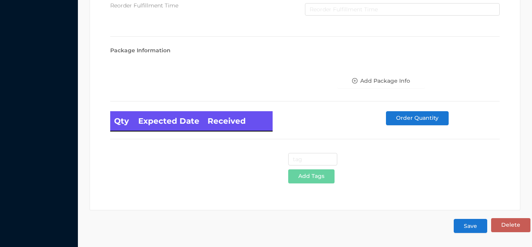
click at [469, 228] on button "Save" at bounding box center [471, 226] width 34 height 14
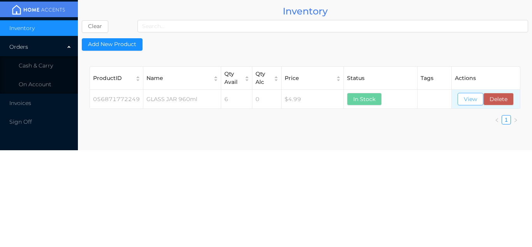
click at [476, 104] on button "View" at bounding box center [471, 99] width 26 height 12
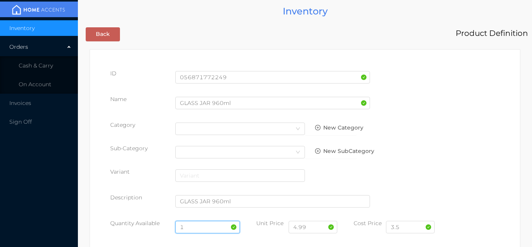
click at [199, 226] on input "1" at bounding box center [207, 227] width 65 height 12
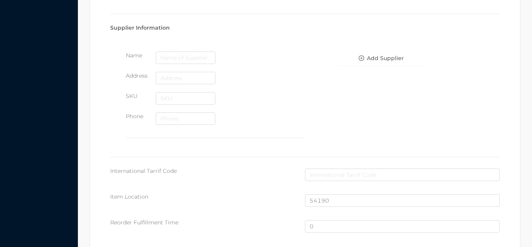
scroll to position [525, 0]
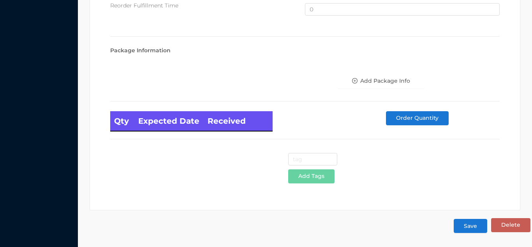
type input "12"
click at [479, 225] on button "Save" at bounding box center [471, 226] width 34 height 14
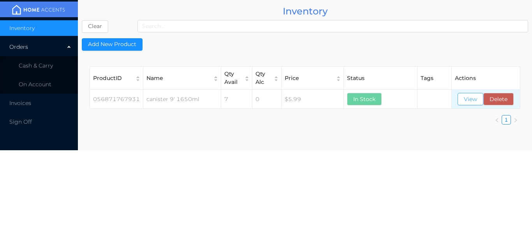
click at [463, 103] on button "View" at bounding box center [471, 99] width 26 height 12
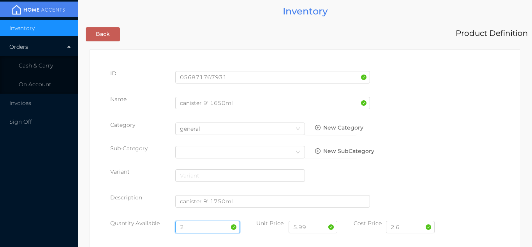
click at [209, 225] on input "2" at bounding box center [207, 227] width 65 height 12
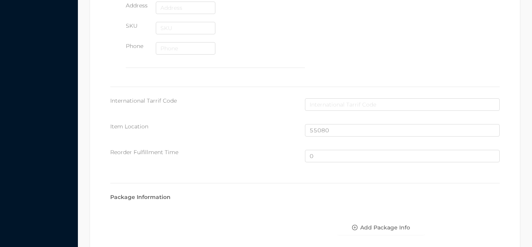
scroll to position [525, 0]
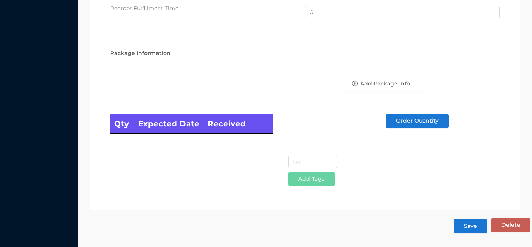
type input "6"
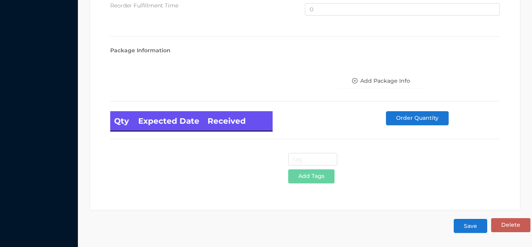
click at [470, 225] on button "Save" at bounding box center [471, 226] width 34 height 14
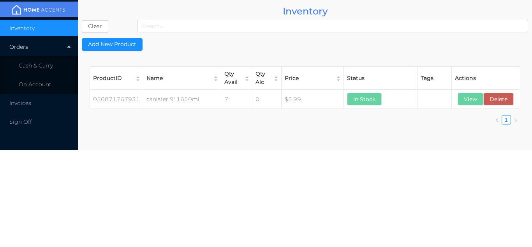
scroll to position [0, 0]
click at [464, 102] on button "View" at bounding box center [471, 99] width 26 height 12
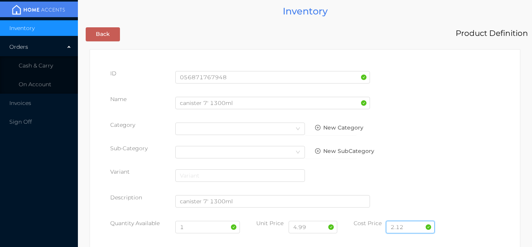
click at [412, 227] on input "2.12" at bounding box center [410, 227] width 49 height 12
click at [423, 230] on input "2.12" at bounding box center [410, 227] width 49 height 12
type input "2.30"
click at [200, 228] on input "1" at bounding box center [207, 227] width 65 height 12
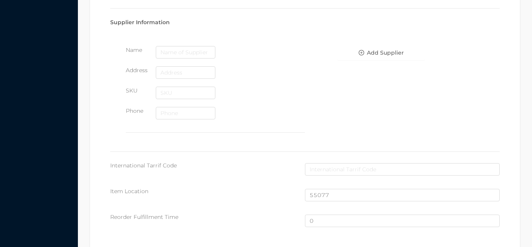
scroll to position [525, 0]
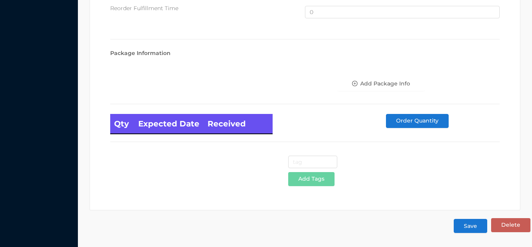
type input "6"
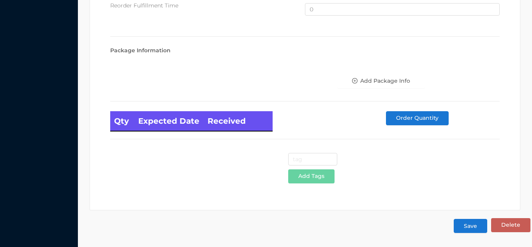
click at [478, 230] on button "Save" at bounding box center [471, 226] width 34 height 14
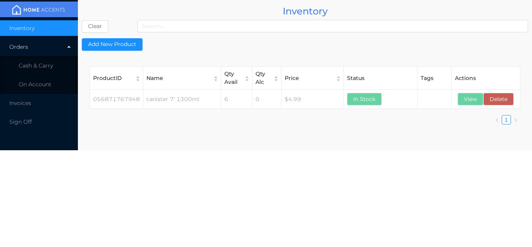
scroll to position [0, 0]
click at [471, 104] on button "View" at bounding box center [471, 99] width 26 height 12
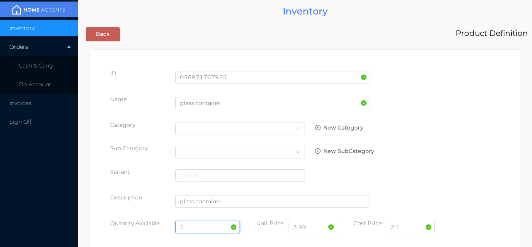
click at [203, 221] on input "2" at bounding box center [207, 227] width 65 height 12
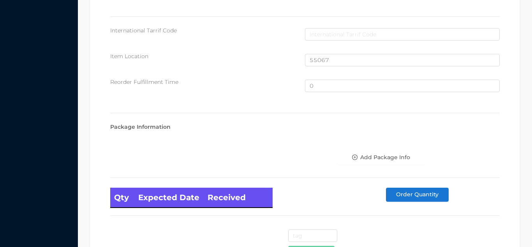
scroll to position [525, 0]
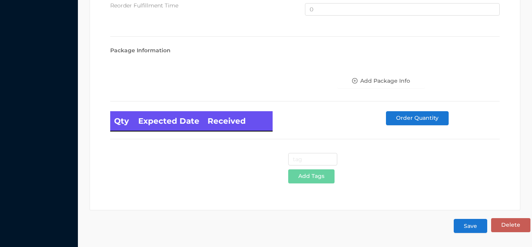
type input "9"
click at [465, 229] on button "Save" at bounding box center [471, 226] width 34 height 14
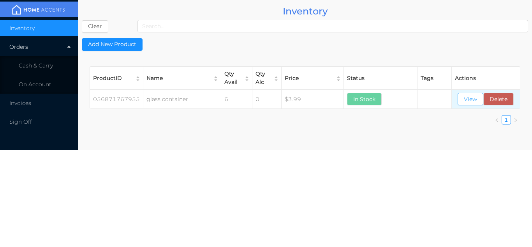
click at [466, 101] on button "View" at bounding box center [471, 99] width 26 height 12
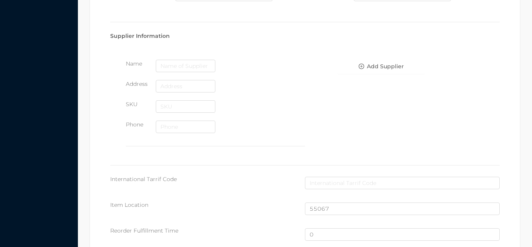
scroll to position [525, 0]
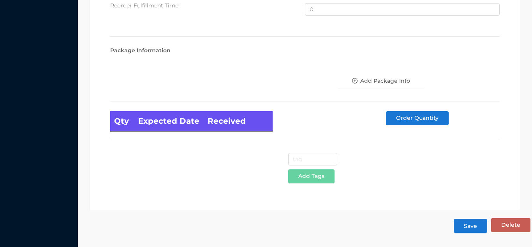
click at [469, 230] on button "Save" at bounding box center [471, 226] width 34 height 14
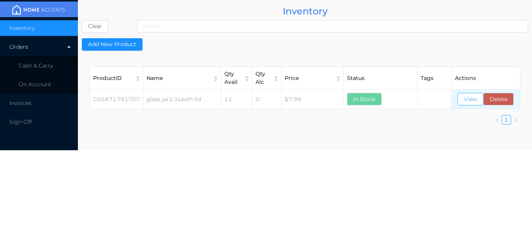
click at [470, 97] on button "View" at bounding box center [471, 99] width 26 height 12
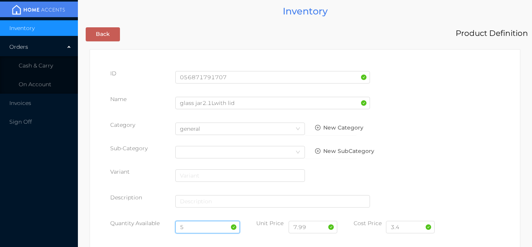
click at [203, 226] on input "5" at bounding box center [207, 227] width 65 height 12
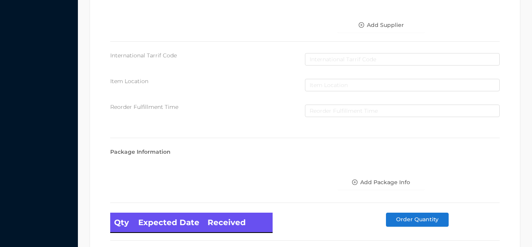
scroll to position [442, 0]
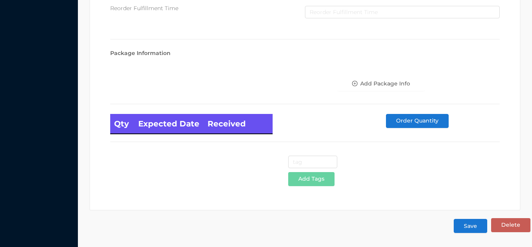
type input "4"
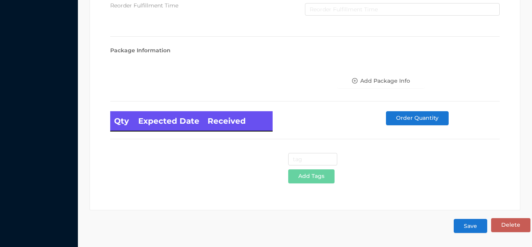
click at [477, 231] on button "Save" at bounding box center [471, 226] width 34 height 14
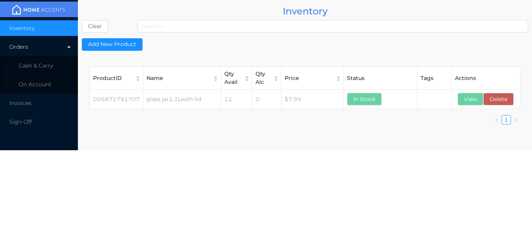
scroll to position [0, 0]
click at [38, 67] on span "Cash & Carry" at bounding box center [36, 65] width 34 height 7
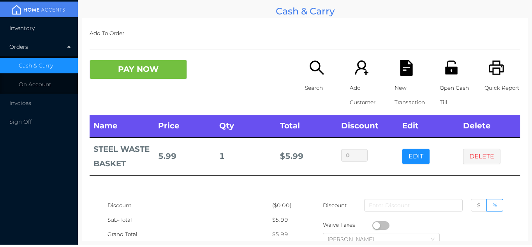
click at [21, 28] on span "Inventory" at bounding box center [21, 28] width 25 height 7
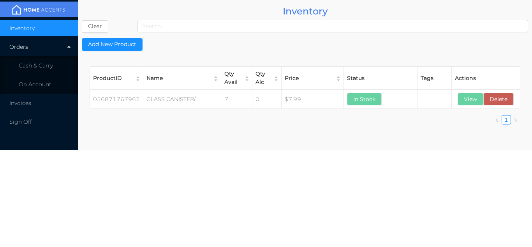
click at [470, 88] on th "Actions" at bounding box center [486, 78] width 68 height 23
click at [470, 100] on button "View" at bounding box center [471, 99] width 26 height 12
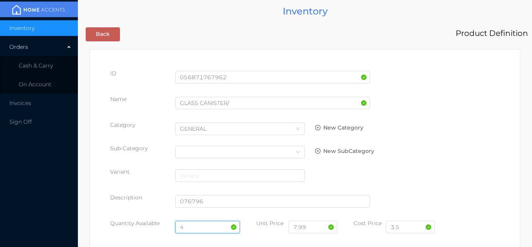
click at [197, 227] on input "4" at bounding box center [207, 227] width 65 height 12
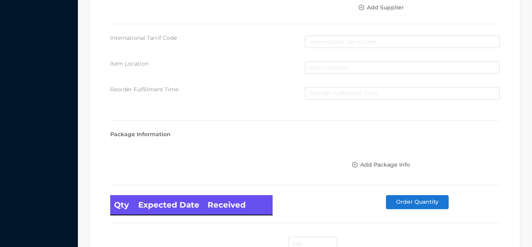
scroll to position [442, 0]
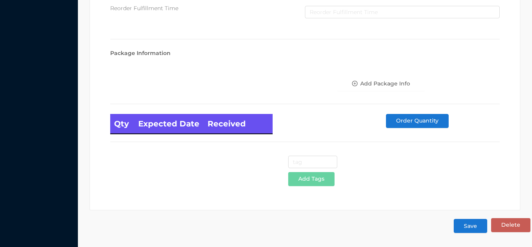
type input "6"
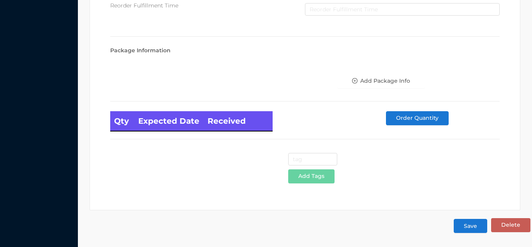
click at [480, 229] on button "Save" at bounding box center [471, 226] width 34 height 14
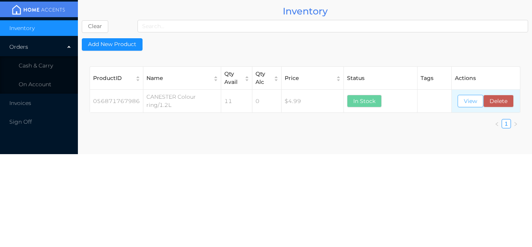
click at [472, 107] on button "View" at bounding box center [471, 101] width 26 height 12
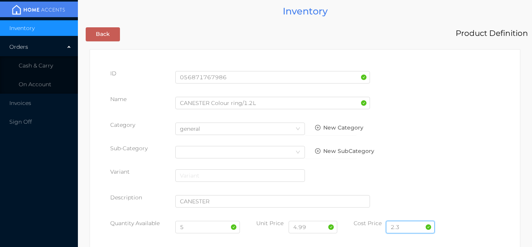
click at [412, 223] on input "2.3" at bounding box center [410, 227] width 49 height 12
type input "2.50"
click at [197, 227] on input "5" at bounding box center [207, 227] width 65 height 12
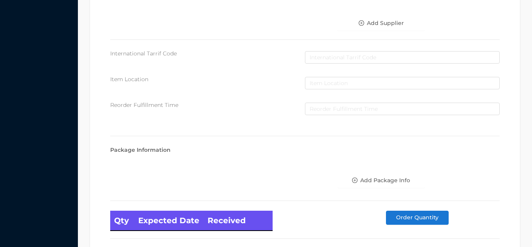
scroll to position [442, 0]
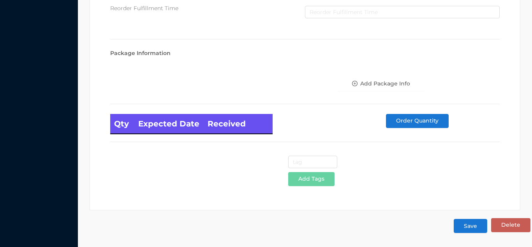
type input "6"
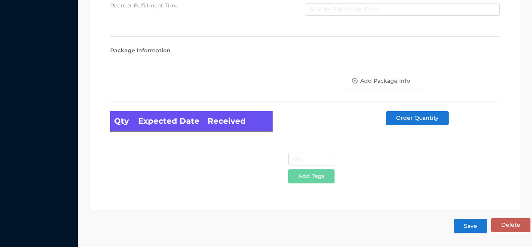
click at [468, 231] on button "Save" at bounding box center [471, 226] width 34 height 14
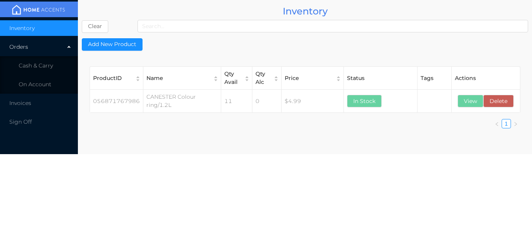
scroll to position [0, 0]
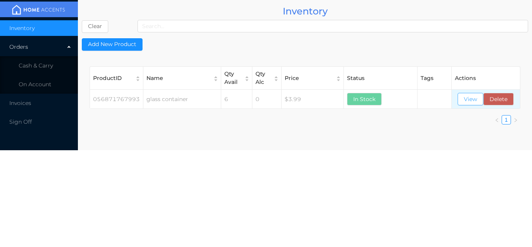
click at [469, 99] on button "View" at bounding box center [471, 99] width 26 height 12
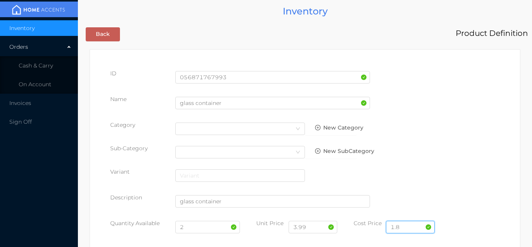
click at [414, 225] on input "1.8" at bounding box center [410, 227] width 49 height 12
type input "1"
type input "2"
click at [206, 229] on input "2" at bounding box center [207, 227] width 65 height 12
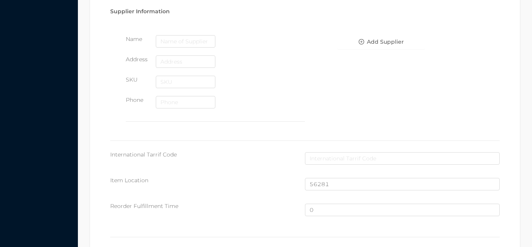
scroll to position [525, 0]
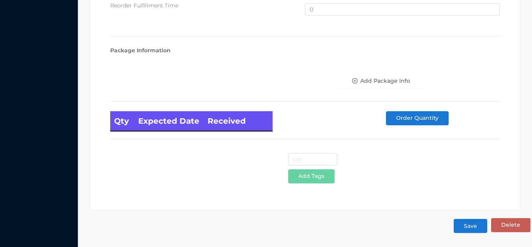
type input "9"
click at [479, 225] on button "Save" at bounding box center [471, 226] width 34 height 14
click at [464, 233] on button "Save" at bounding box center [471, 226] width 34 height 14
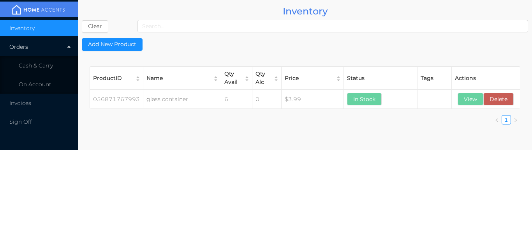
scroll to position [0, 0]
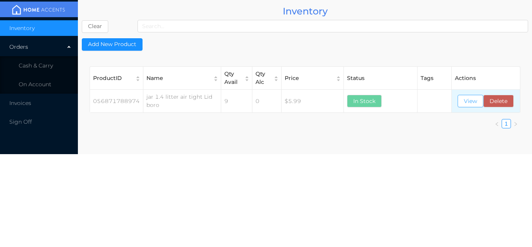
click at [473, 106] on button "View" at bounding box center [471, 101] width 26 height 12
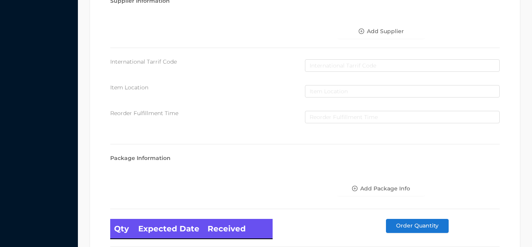
scroll to position [442, 0]
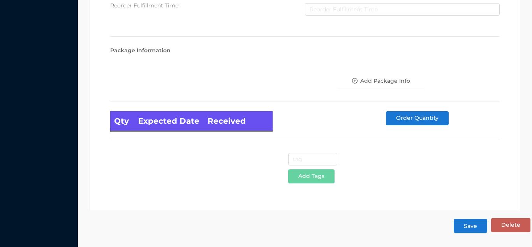
click at [470, 231] on button "Save" at bounding box center [471, 226] width 34 height 14
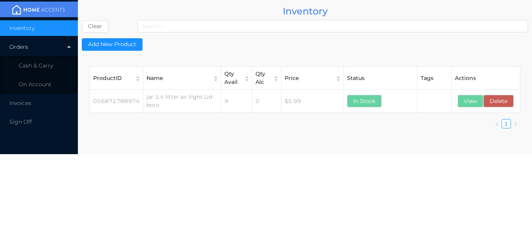
scroll to position [0, 0]
click at [476, 105] on button "View" at bounding box center [471, 101] width 26 height 12
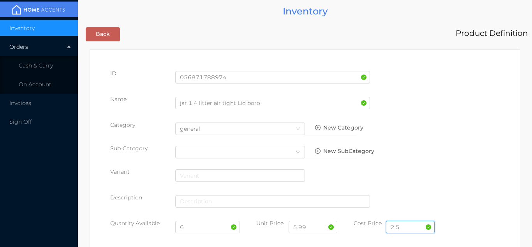
click at [409, 226] on input "2.5" at bounding box center [410, 227] width 49 height 12
type input "2.80"
click at [203, 228] on input "6" at bounding box center [207, 227] width 65 height 12
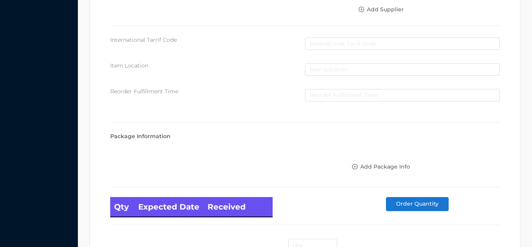
scroll to position [442, 0]
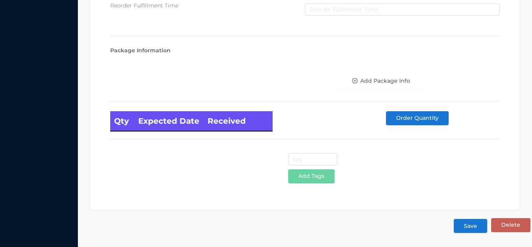
click at [477, 223] on button "Save" at bounding box center [471, 226] width 34 height 14
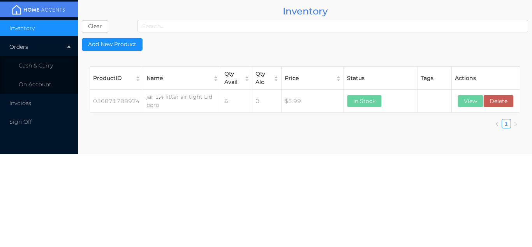
scroll to position [0, 0]
click at [464, 107] on button "View" at bounding box center [471, 101] width 26 height 12
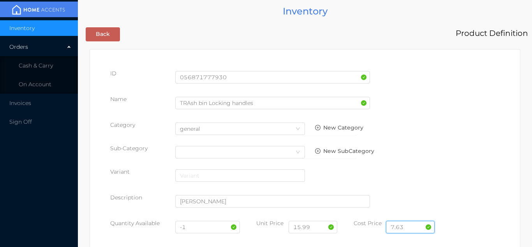
click at [418, 225] on input "7.63" at bounding box center [410, 227] width 49 height 12
type input "7"
type input "8.20"
click at [211, 228] on input "-1" at bounding box center [207, 227] width 65 height 12
type input "-"
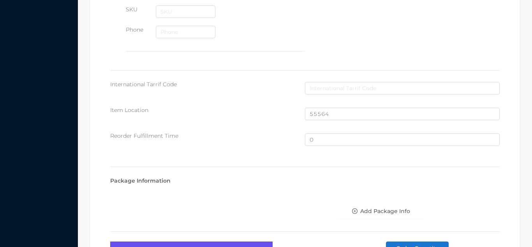
scroll to position [525, 0]
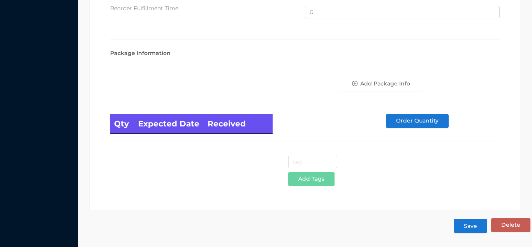
type input "8"
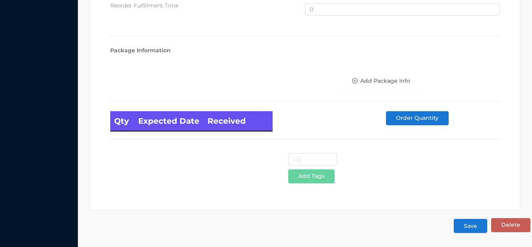
click at [470, 222] on button "Save" at bounding box center [471, 226] width 34 height 14
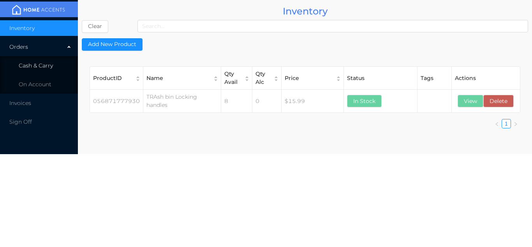
click at [44, 61] on li "Cash & Carry" at bounding box center [39, 66] width 78 height 16
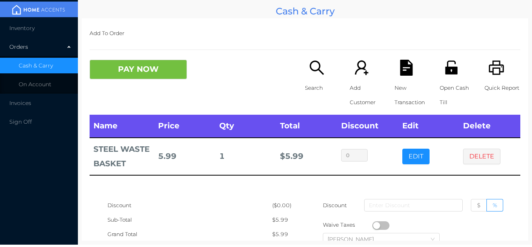
click at [44, 26] on li "Inventory" at bounding box center [39, 28] width 78 height 16
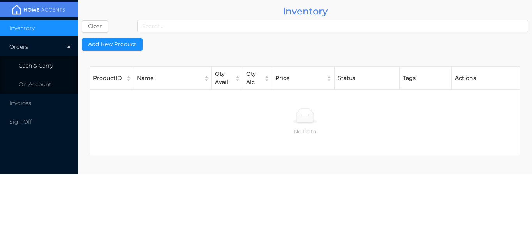
click at [44, 69] on span "Cash & Carry" at bounding box center [36, 65] width 34 height 7
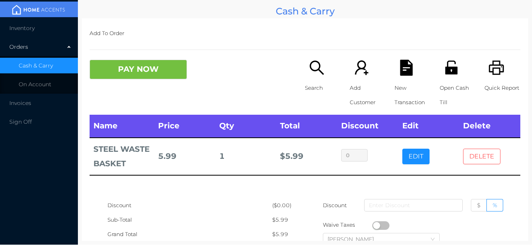
click at [487, 155] on button "DELETE" at bounding box center [481, 157] width 37 height 16
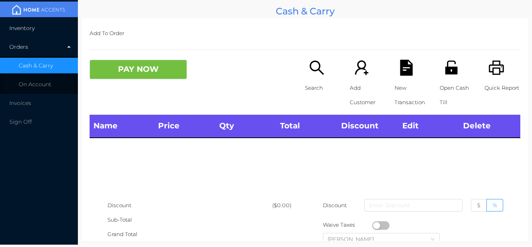
click at [23, 32] on li "Inventory" at bounding box center [39, 28] width 78 height 16
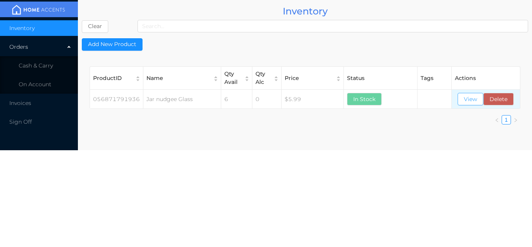
click at [462, 98] on button "View" at bounding box center [471, 99] width 26 height 12
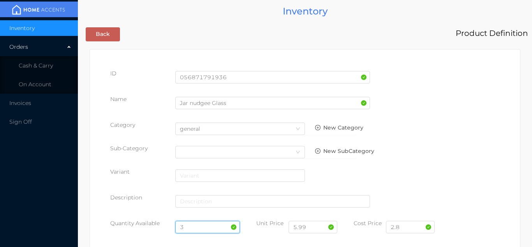
click at [203, 225] on input "3" at bounding box center [207, 227] width 65 height 12
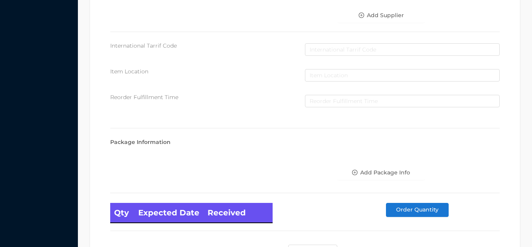
scroll to position [442, 0]
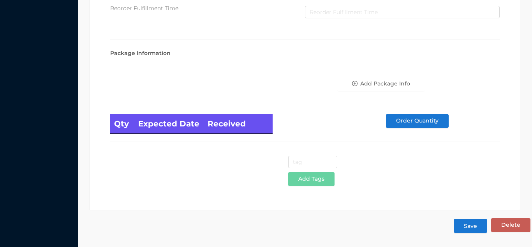
type input "6"
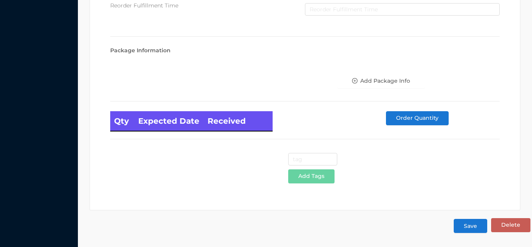
click at [476, 229] on button "Save" at bounding box center [471, 226] width 34 height 14
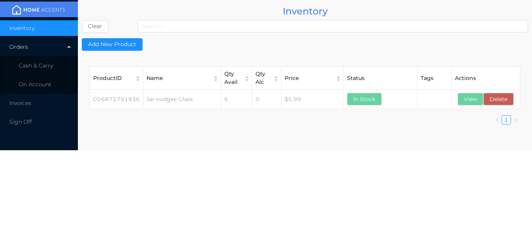
scroll to position [0, 0]
click at [475, 225] on body "Inventory Orders Cash & Carry On Account Invoices Sign Off Inventory Clear Add …" at bounding box center [266, 123] width 532 height 247
click at [465, 101] on button "View" at bounding box center [471, 99] width 26 height 12
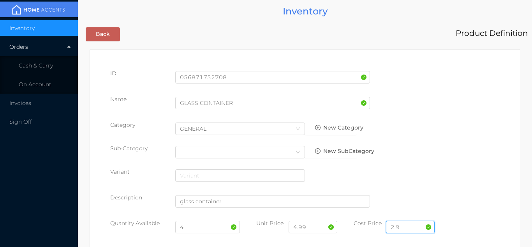
click at [417, 226] on input "2.9" at bounding box center [410, 227] width 49 height 12
type input "2.50"
click at [203, 228] on input "4" at bounding box center [207, 227] width 65 height 12
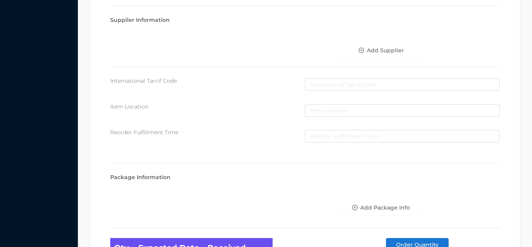
scroll to position [442, 0]
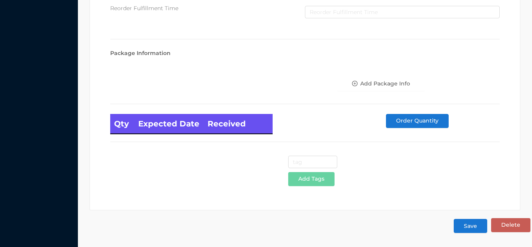
type input "12"
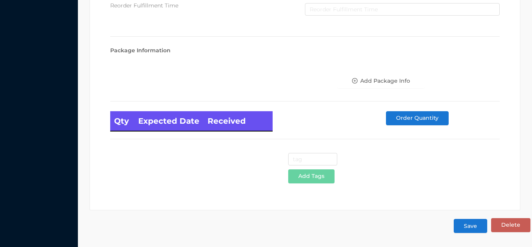
click at [479, 229] on button "Save" at bounding box center [471, 226] width 34 height 14
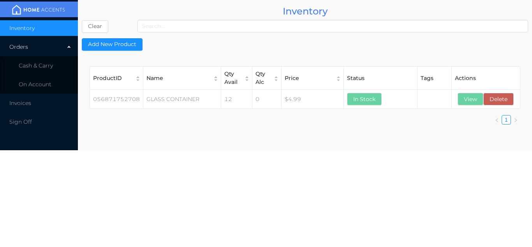
scroll to position [0, 0]
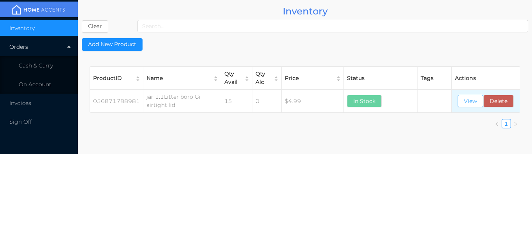
click at [478, 104] on button "View" at bounding box center [471, 101] width 26 height 12
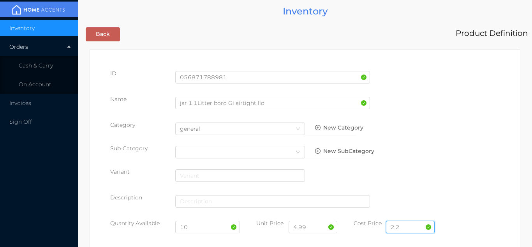
click at [416, 226] on input "2.2" at bounding box center [410, 227] width 49 height 12
type input "2.40"
click at [199, 228] on input "10" at bounding box center [207, 227] width 65 height 12
type input "1"
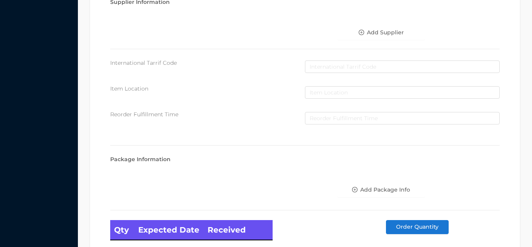
scroll to position [442, 0]
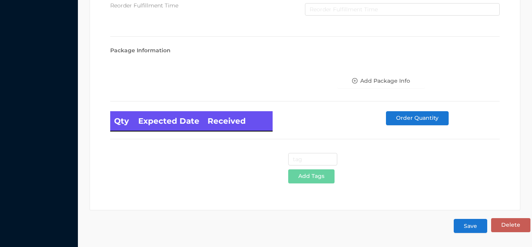
type input "9"
click at [470, 227] on button "Save" at bounding box center [471, 226] width 34 height 14
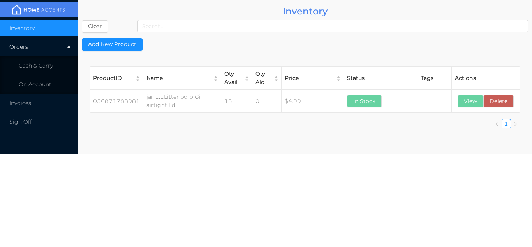
scroll to position [0, 0]
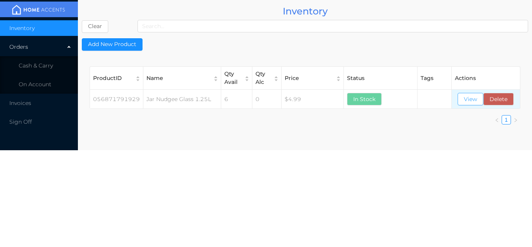
click at [472, 105] on button "View" at bounding box center [471, 99] width 26 height 12
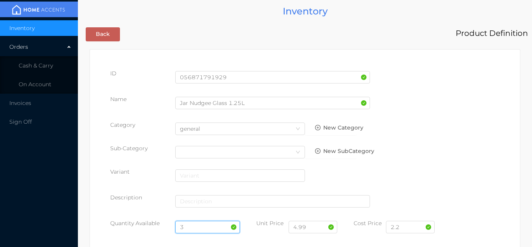
click at [196, 223] on input "3" at bounding box center [207, 227] width 65 height 12
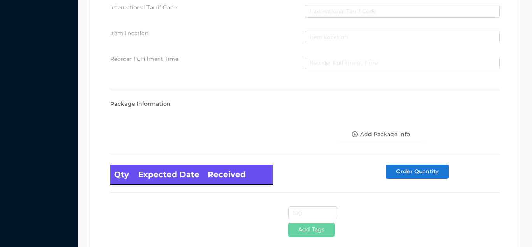
scroll to position [442, 0]
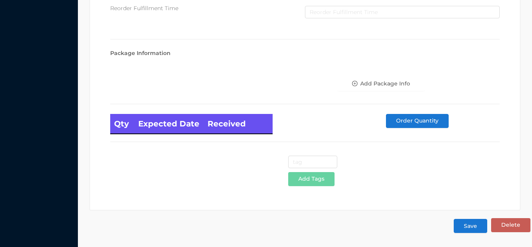
type input "6"
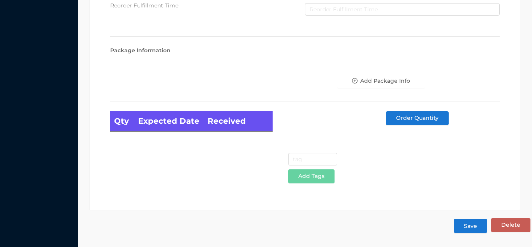
click at [476, 223] on button "Save" at bounding box center [471, 226] width 34 height 14
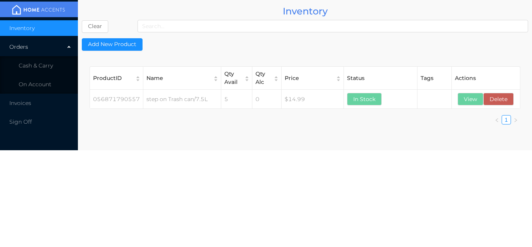
click at [480, 88] on th "Actions" at bounding box center [486, 78] width 68 height 23
click at [470, 101] on button "View" at bounding box center [471, 99] width 26 height 12
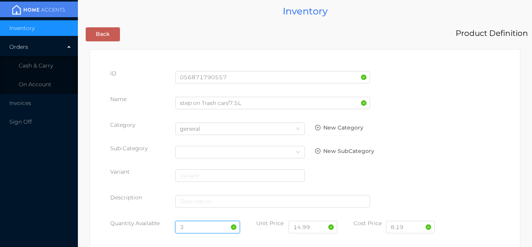
click at [198, 227] on input "3" at bounding box center [207, 227] width 65 height 12
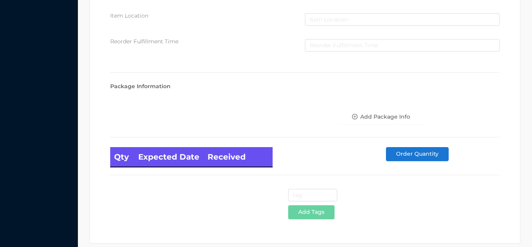
scroll to position [442, 0]
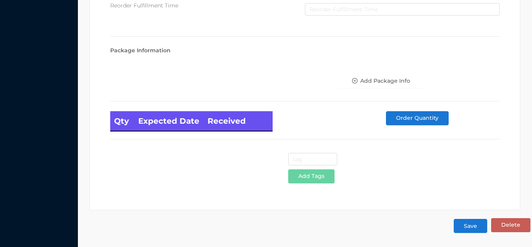
click at [470, 225] on button "Save" at bounding box center [471, 226] width 34 height 14
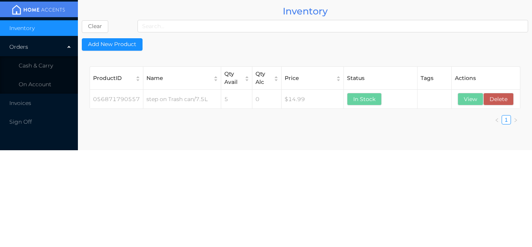
scroll to position [0, 0]
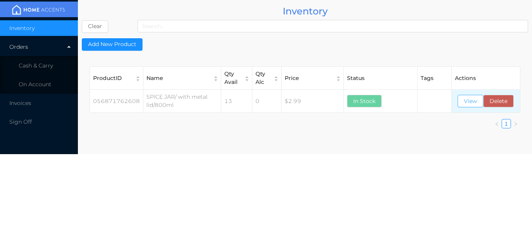
click at [470, 99] on button "View" at bounding box center [471, 101] width 26 height 12
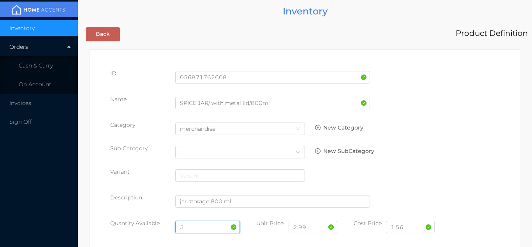
click at [198, 225] on input "5" at bounding box center [207, 227] width 65 height 12
type input "12"
click at [407, 228] on input "1.56" at bounding box center [410, 227] width 49 height 12
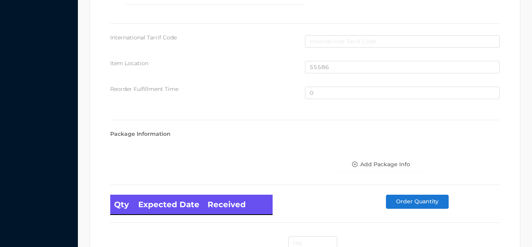
scroll to position [525, 0]
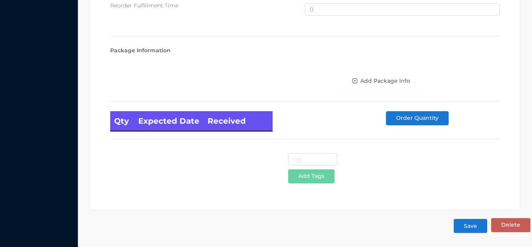
type input "1.70"
click at [472, 227] on button "Save" at bounding box center [471, 226] width 34 height 14
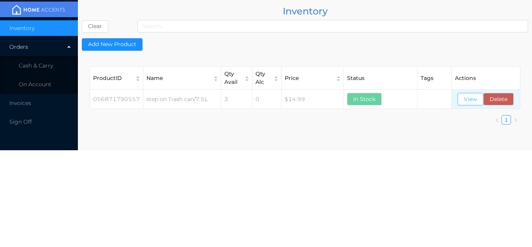
click at [469, 103] on button "View" at bounding box center [471, 99] width 26 height 12
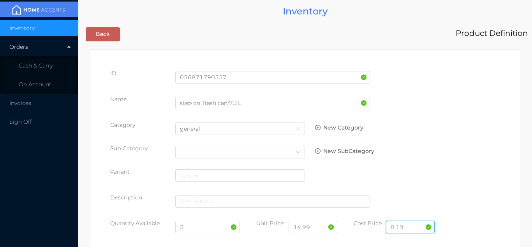
click at [407, 221] on input "8.19" at bounding box center [410, 227] width 49 height 12
type input "8.90"
click at [206, 228] on input "3" at bounding box center [207, 227] width 65 height 12
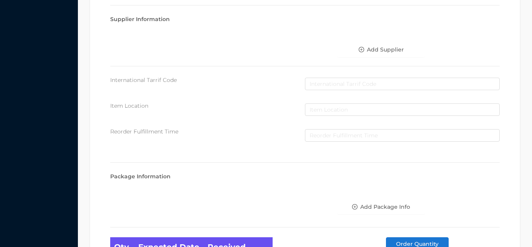
scroll to position [442, 0]
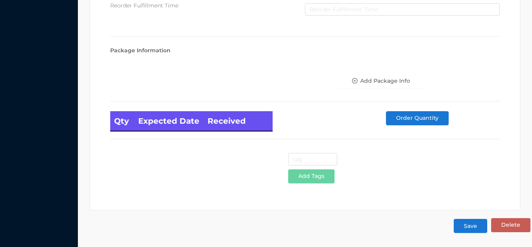
type input "8"
click at [479, 226] on button "Save" at bounding box center [471, 226] width 34 height 14
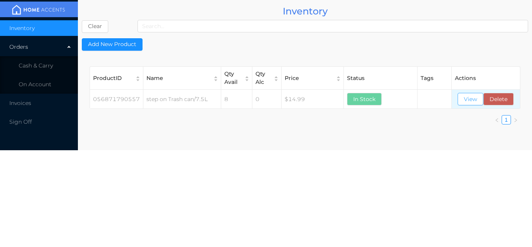
click at [462, 105] on button "View" at bounding box center [471, 99] width 26 height 12
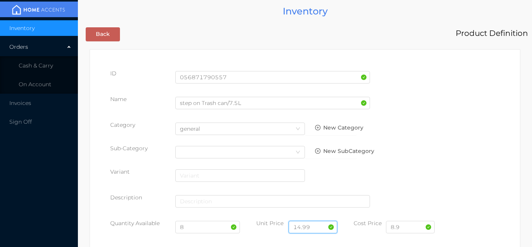
click at [327, 227] on input "14.99" at bounding box center [313, 227] width 49 height 12
type input "1"
type input "15.99"
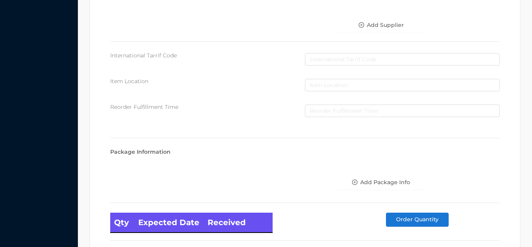
scroll to position [442, 0]
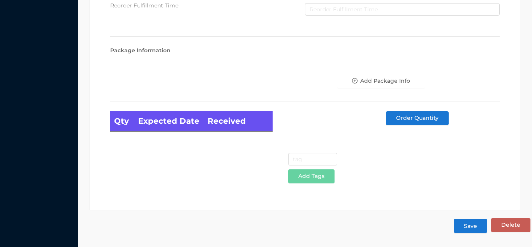
click at [466, 227] on button "Save" at bounding box center [471, 226] width 34 height 14
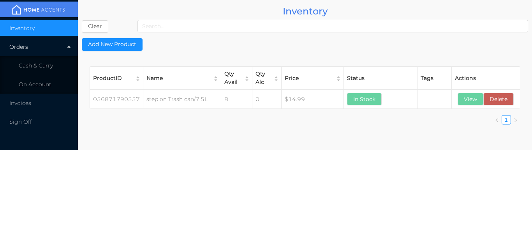
scroll to position [0, 0]
click at [470, 101] on button "View" at bounding box center [471, 99] width 26 height 12
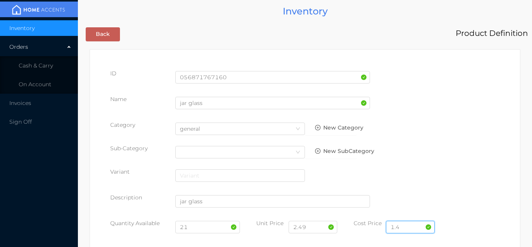
click at [410, 226] on input "1.4" at bounding box center [410, 227] width 49 height 12
type input "1.50"
click at [199, 228] on input "21" at bounding box center [207, 227] width 65 height 12
type input "2"
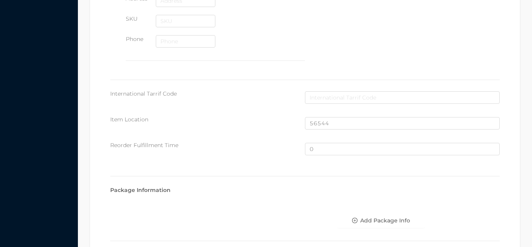
scroll to position [525, 0]
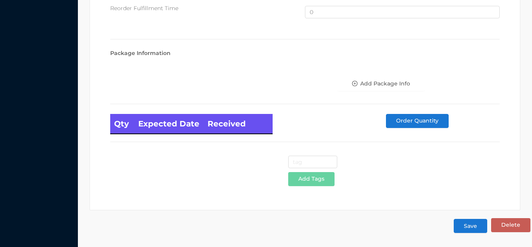
type input "24"
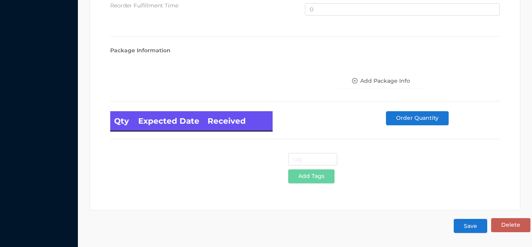
click at [479, 224] on button "Save" at bounding box center [471, 226] width 34 height 14
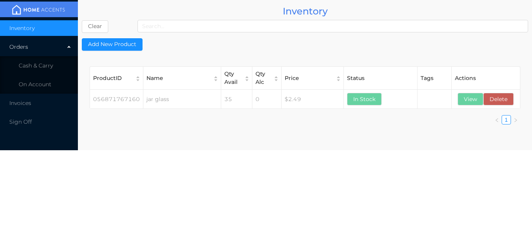
scroll to position [0, 0]
click at [471, 97] on button "View" at bounding box center [471, 99] width 26 height 12
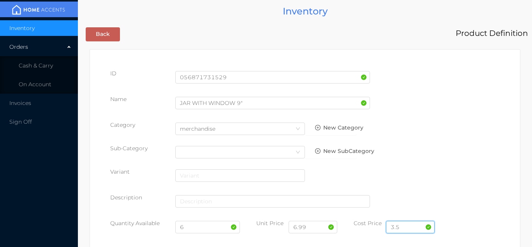
click at [403, 221] on input "3.5" at bounding box center [410, 227] width 49 height 12
type input "3"
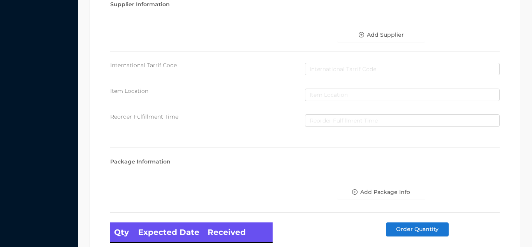
scroll to position [442, 0]
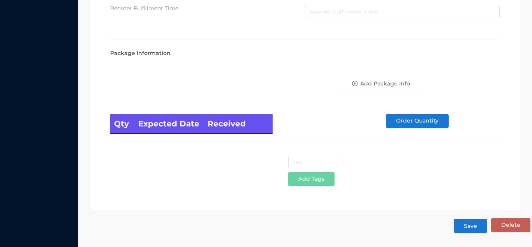
type input "4.80"
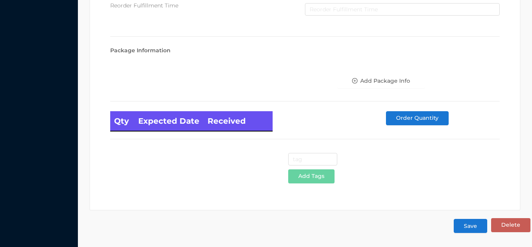
click at [478, 230] on button "Save" at bounding box center [471, 226] width 34 height 14
click at [454, 219] on button "Save" at bounding box center [471, 226] width 34 height 14
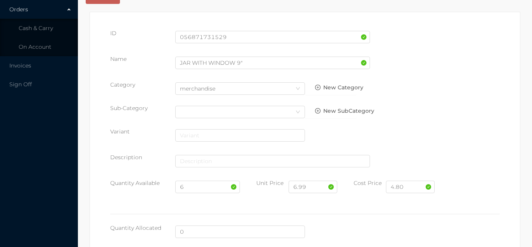
scroll to position [0, 0]
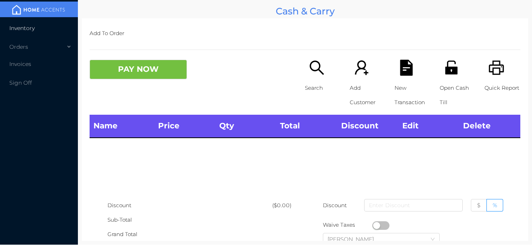
click at [34, 31] on span "Inventory" at bounding box center [21, 28] width 25 height 7
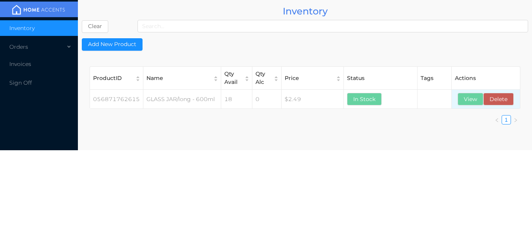
click at [467, 108] on td "View Delete" at bounding box center [486, 99] width 68 height 19
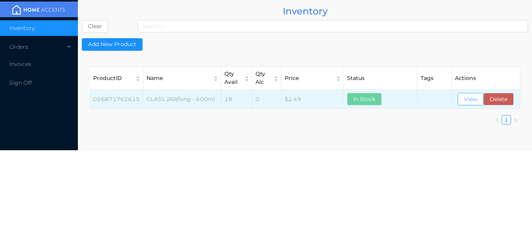
click at [465, 101] on button "View" at bounding box center [471, 99] width 26 height 12
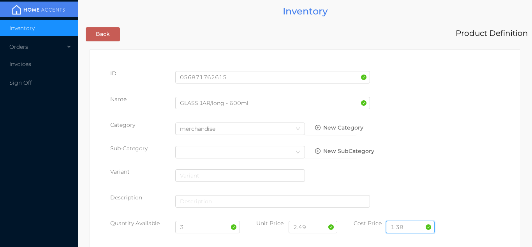
click at [408, 226] on input "1.38" at bounding box center [410, 227] width 49 height 12
type input "1.50"
click at [324, 228] on input "2.49" at bounding box center [313, 227] width 49 height 12
type input "2.99"
click at [201, 230] on input "3" at bounding box center [207, 227] width 65 height 12
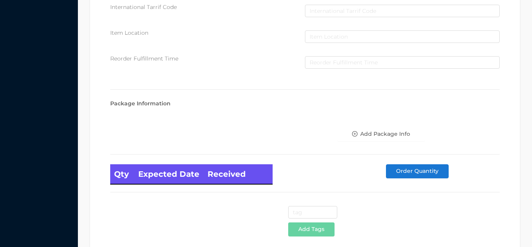
scroll to position [442, 0]
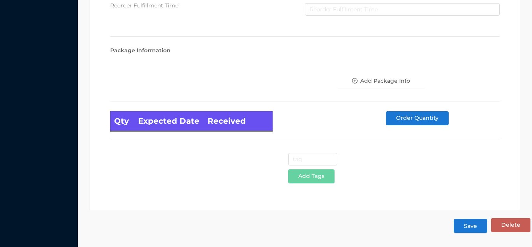
type input "18"
click at [473, 226] on button "Save" at bounding box center [471, 226] width 34 height 14
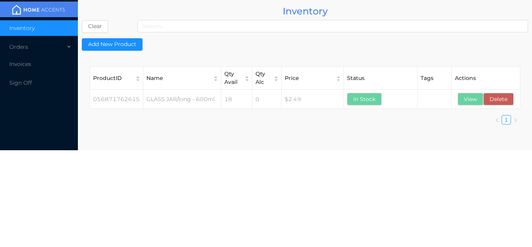
scroll to position [0, 0]
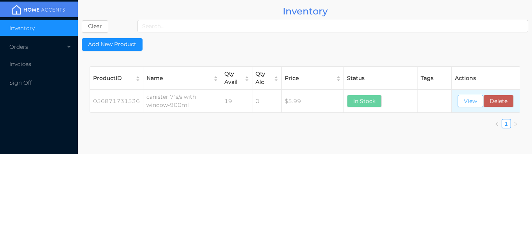
click at [470, 107] on button "View" at bounding box center [471, 101] width 26 height 12
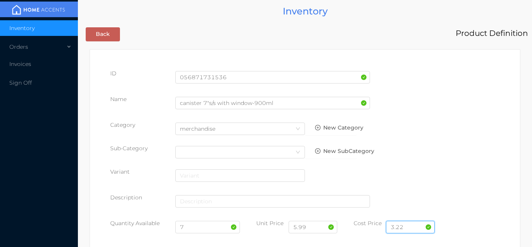
click at [418, 225] on input "3.22" at bounding box center [410, 227] width 49 height 12
type input "3.50"
click at [208, 228] on input "7" at bounding box center [207, 227] width 65 height 12
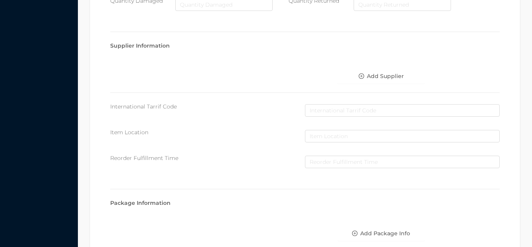
scroll to position [442, 0]
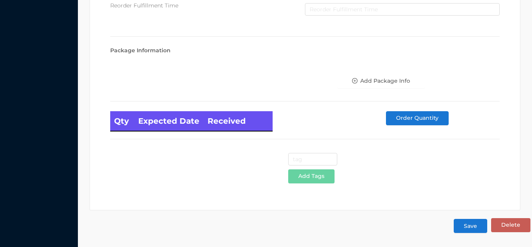
type input "12"
click at [472, 230] on button "Save" at bounding box center [471, 226] width 34 height 14
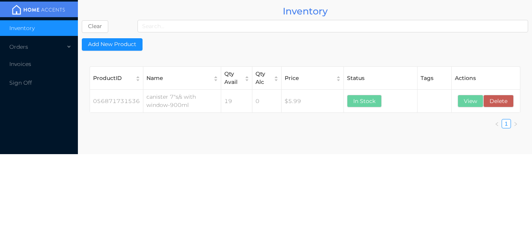
scroll to position [0, 0]
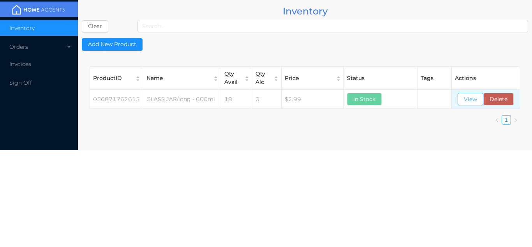
click at [470, 104] on button "View" at bounding box center [471, 99] width 26 height 12
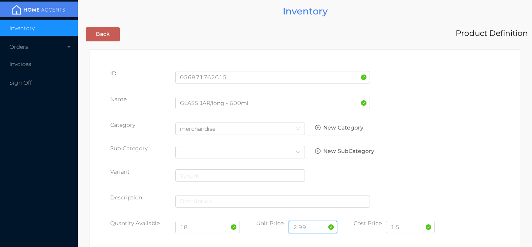
click at [314, 221] on input "2.99" at bounding box center [313, 227] width 49 height 12
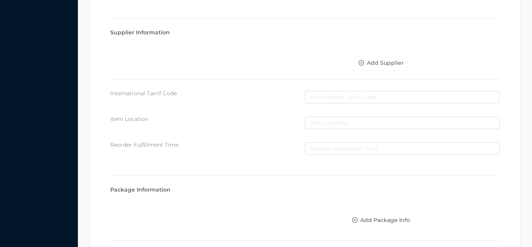
scroll to position [442, 0]
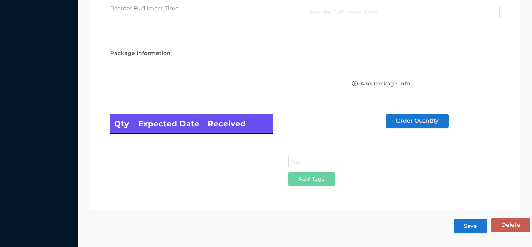
type input "2.50"
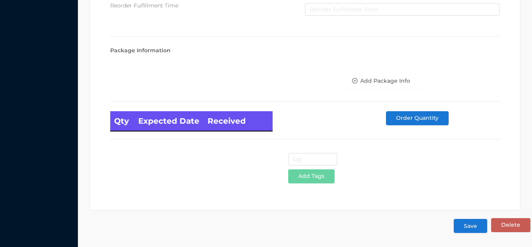
click at [472, 228] on button "Save" at bounding box center [471, 226] width 34 height 14
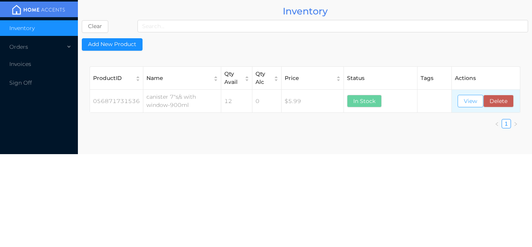
click at [471, 103] on button "View" at bounding box center [471, 101] width 26 height 12
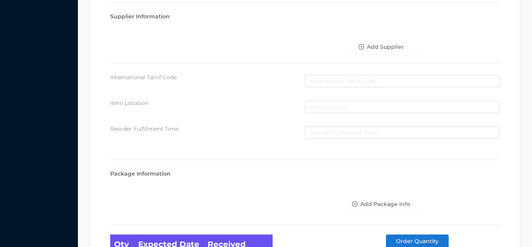
scroll to position [442, 0]
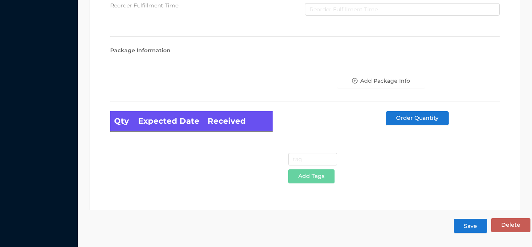
click at [478, 224] on button "Save" at bounding box center [471, 226] width 34 height 14
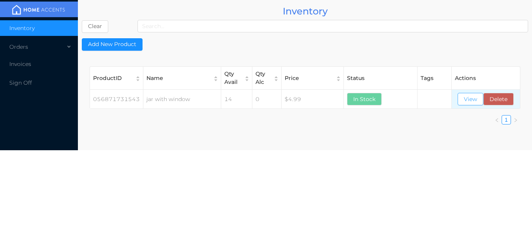
click at [470, 103] on button "View" at bounding box center [471, 99] width 26 height 12
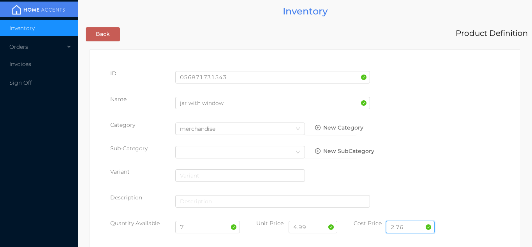
click at [417, 226] on input "2.76" at bounding box center [410, 227] width 49 height 12
click at [423, 229] on input "2.76" at bounding box center [410, 227] width 49 height 12
type input "2"
type input "3"
click at [198, 228] on input "7" at bounding box center [207, 227] width 65 height 12
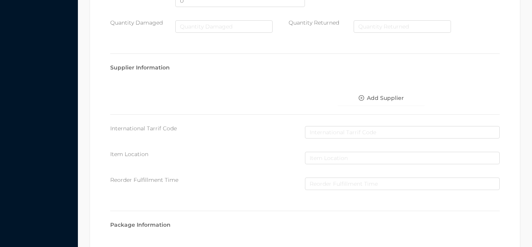
scroll to position [442, 0]
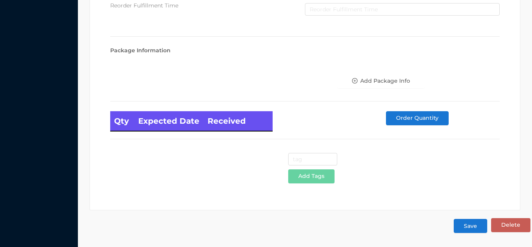
type input "12"
click at [468, 226] on button "Save" at bounding box center [471, 226] width 34 height 14
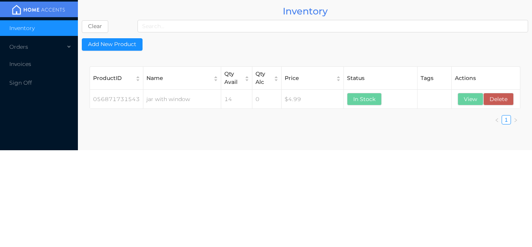
scroll to position [0, 0]
click at [44, 52] on div "Orders" at bounding box center [39, 47] width 78 height 16
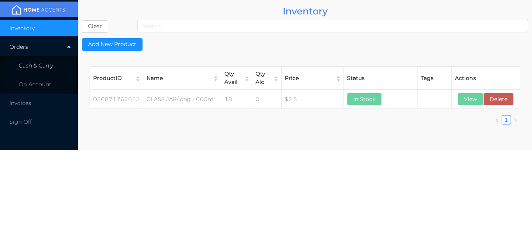
click at [50, 68] on span "Cash & Carry" at bounding box center [36, 65] width 34 height 7
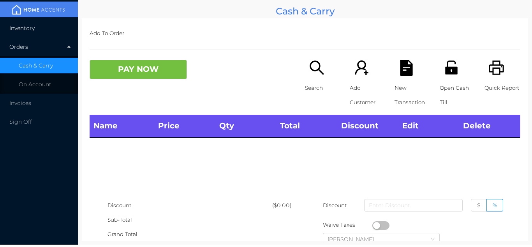
click at [44, 28] on li "Inventory" at bounding box center [39, 28] width 78 height 16
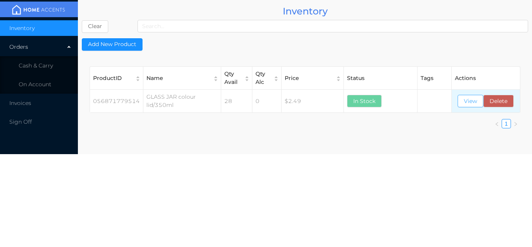
click at [463, 98] on button "View" at bounding box center [471, 101] width 26 height 12
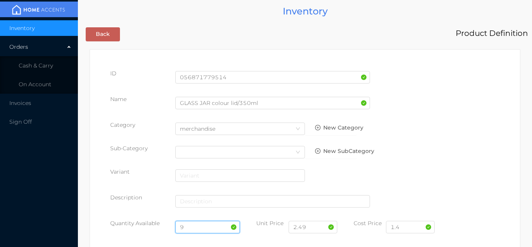
click at [202, 224] on input "9" at bounding box center [207, 227] width 65 height 12
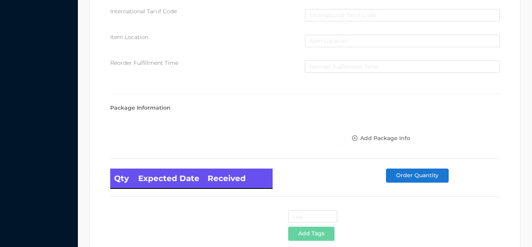
scroll to position [442, 0]
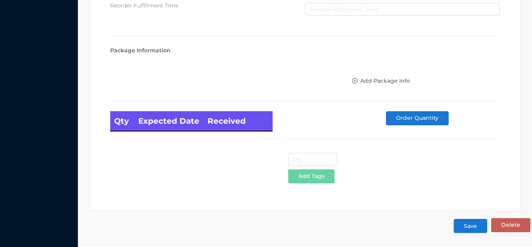
type input "24"
click at [470, 228] on button "Save" at bounding box center [471, 226] width 34 height 14
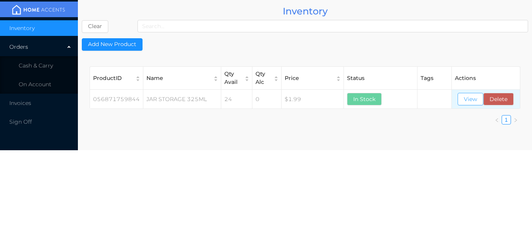
click at [464, 99] on button "View" at bounding box center [471, 99] width 26 height 12
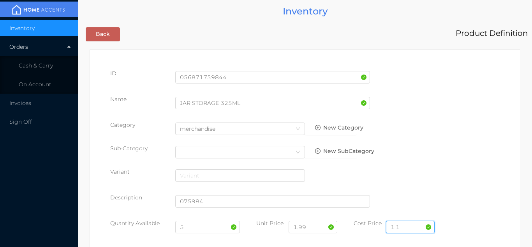
click at [419, 227] on input "1.1" at bounding box center [410, 227] width 49 height 12
type input "1.20"
click at [200, 230] on input "5" at bounding box center [207, 227] width 65 height 12
type input "24"
click at [323, 227] on input "1.99" at bounding box center [313, 227] width 49 height 12
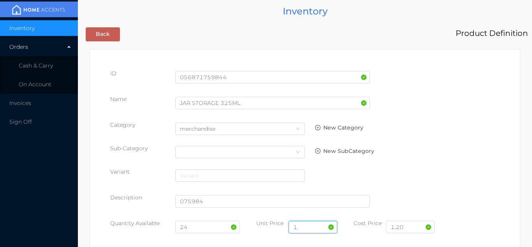
type input "1"
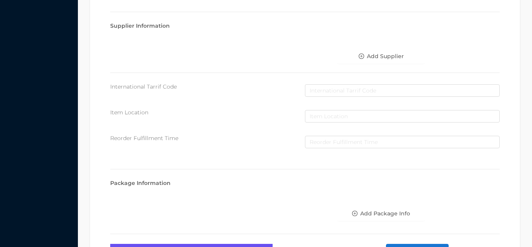
scroll to position [442, 0]
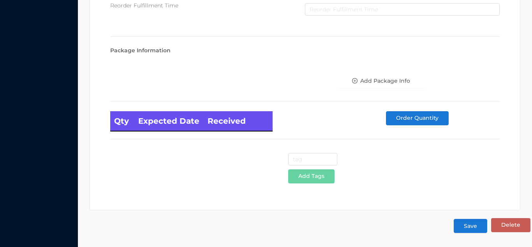
type input "2.49"
click at [475, 230] on button "Save" at bounding box center [471, 226] width 34 height 14
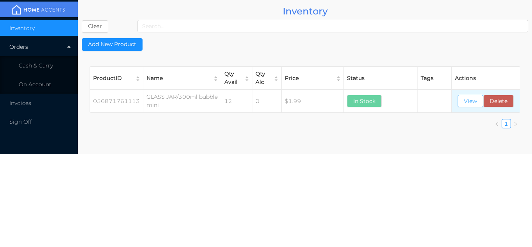
click at [470, 107] on button "View" at bounding box center [471, 101] width 26 height 12
click at [473, 105] on button "View" at bounding box center [471, 101] width 26 height 12
click at [60, 65] on li "Cash & Carry" at bounding box center [39, 66] width 78 height 16
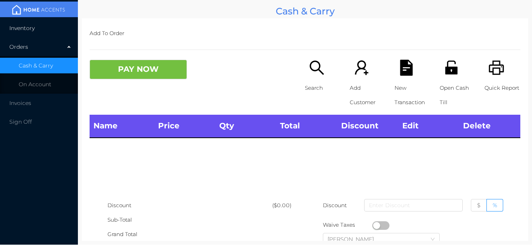
click at [37, 27] on li "Inventory" at bounding box center [39, 28] width 78 height 16
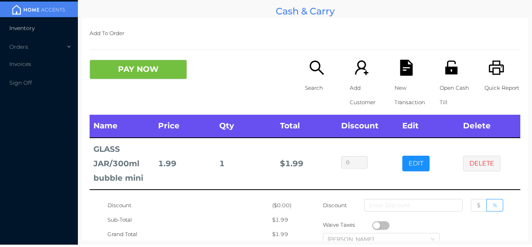
click at [28, 32] on li "Inventory" at bounding box center [39, 28] width 78 height 16
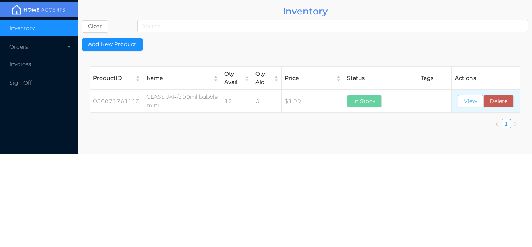
click at [469, 100] on button "View" at bounding box center [471, 101] width 26 height 12
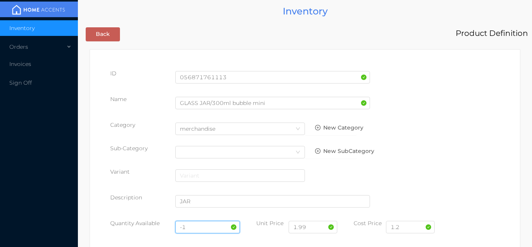
click at [206, 225] on input "-1" at bounding box center [207, 227] width 65 height 12
type input "-"
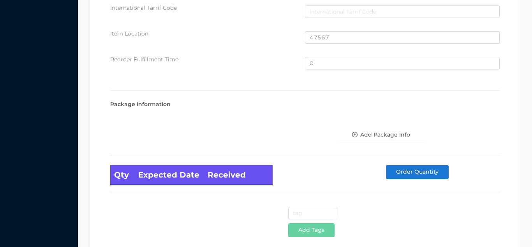
scroll to position [525, 0]
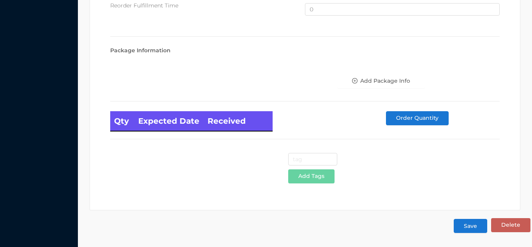
type input "12"
click at [468, 232] on button "Save" at bounding box center [471, 226] width 34 height 14
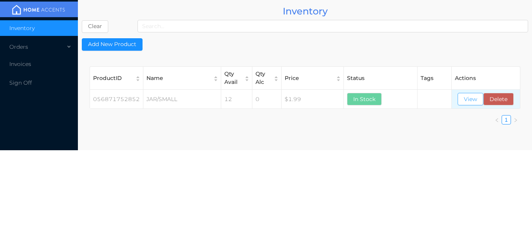
click at [464, 101] on button "View" at bounding box center [471, 99] width 26 height 12
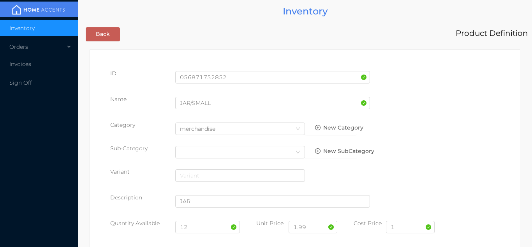
click at [403, 234] on div "1" at bounding box center [410, 228] width 49 height 18
click at [408, 227] on input "1" at bounding box center [410, 227] width 49 height 12
type input "1.10"
click at [193, 232] on input "12" at bounding box center [207, 227] width 65 height 12
type input "1"
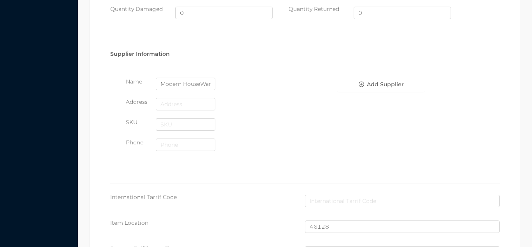
scroll to position [525, 0]
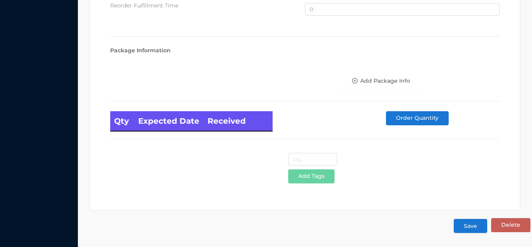
type input "24"
click at [468, 222] on button "Save" at bounding box center [471, 226] width 34 height 14
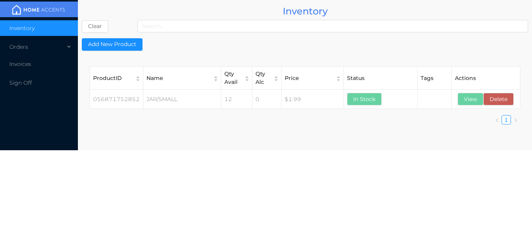
scroll to position [0, 0]
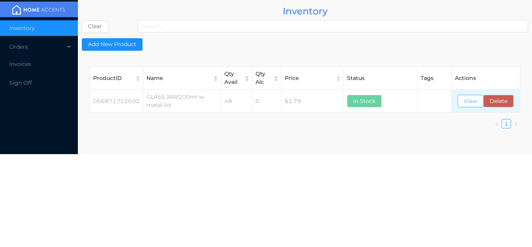
click at [470, 105] on button "View" at bounding box center [471, 101] width 26 height 12
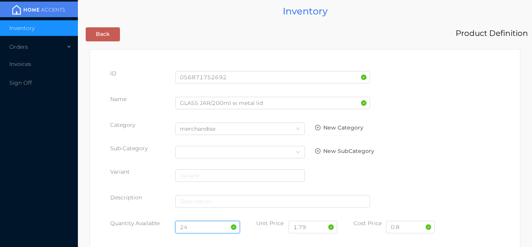
click at [194, 226] on input "24" at bounding box center [207, 227] width 65 height 12
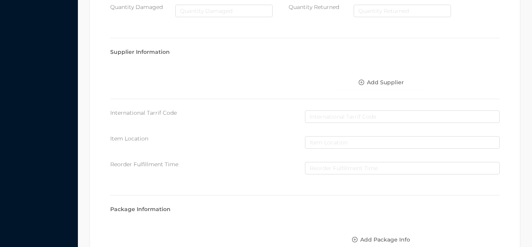
scroll to position [442, 0]
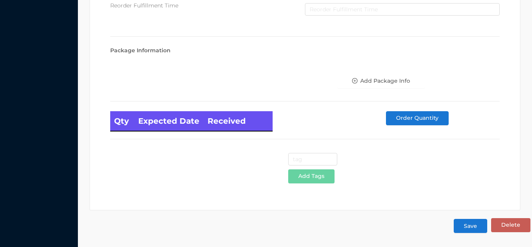
click at [472, 232] on button "Save" at bounding box center [471, 226] width 34 height 14
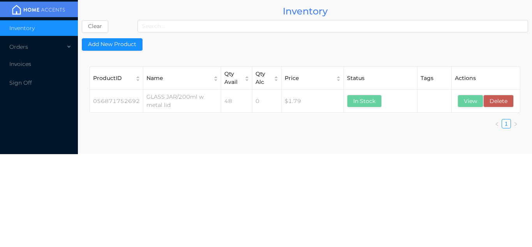
scroll to position [0, 0]
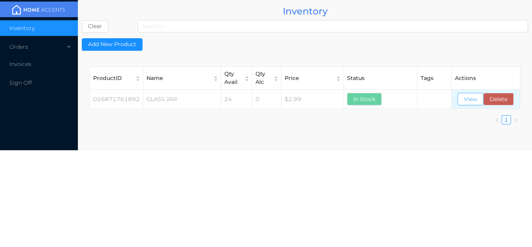
click at [465, 93] on button "View" at bounding box center [471, 99] width 26 height 12
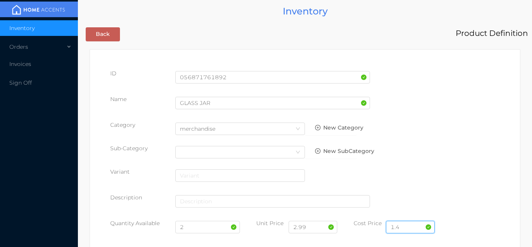
click at [416, 225] on input "1.4" at bounding box center [410, 227] width 49 height 12
type input "1.50"
click at [202, 229] on input "2" at bounding box center [207, 227] width 65 height 12
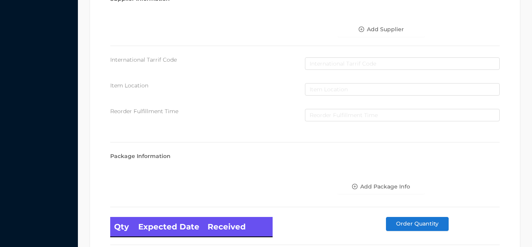
scroll to position [442, 0]
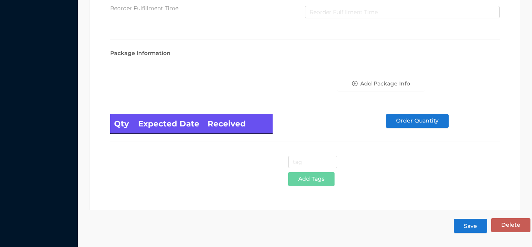
type input "24"
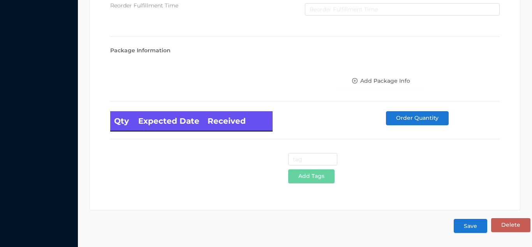
click at [481, 225] on button "Save" at bounding box center [471, 226] width 34 height 14
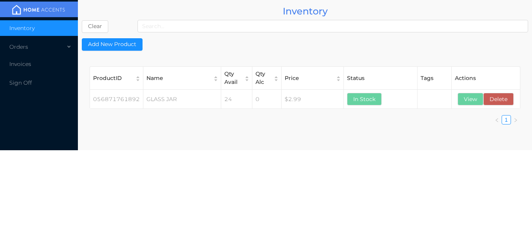
scroll to position [0, 0]
click at [470, 98] on button "View" at bounding box center [471, 99] width 26 height 12
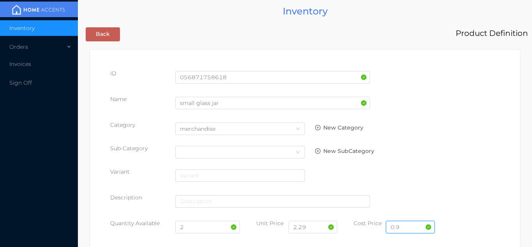
click at [405, 226] on input "0.9" at bounding box center [410, 227] width 49 height 12
type input "0"
type input "1.10"
click at [319, 227] on input "2.29" at bounding box center [313, 227] width 49 height 12
type input "2"
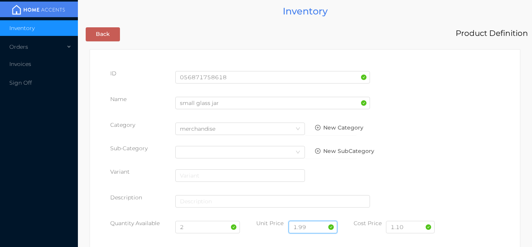
type input "1.99"
click at [200, 230] on input "2" at bounding box center [207, 227] width 65 height 12
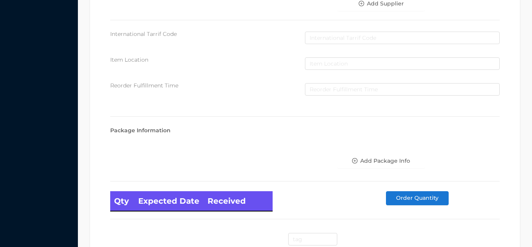
scroll to position [442, 0]
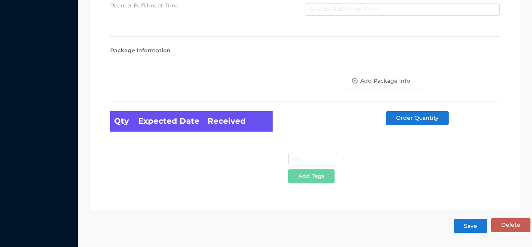
type input "12"
click at [474, 228] on button "Save" at bounding box center [471, 226] width 34 height 14
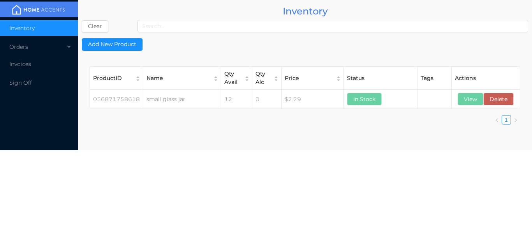
scroll to position [0, 0]
click at [470, 100] on button "View" at bounding box center [471, 99] width 26 height 12
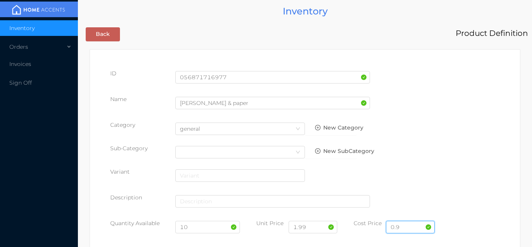
click at [406, 227] on input "0.9" at bounding box center [410, 227] width 49 height 12
type input "0"
type input "1.10"
click at [209, 230] on input "10" at bounding box center [207, 227] width 65 height 12
type input "1"
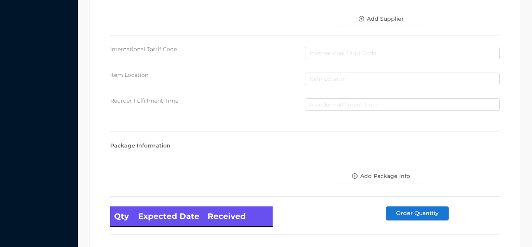
scroll to position [442, 0]
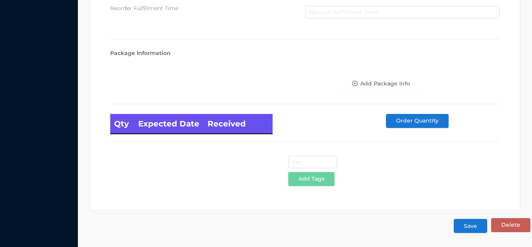
type input "24"
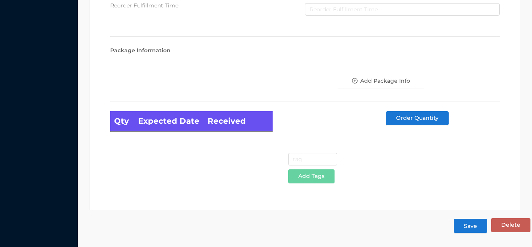
click at [479, 231] on button "Save" at bounding box center [471, 226] width 34 height 14
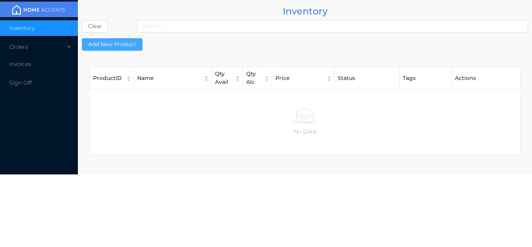
click at [129, 49] on button "Add New Product" at bounding box center [112, 44] width 61 height 12
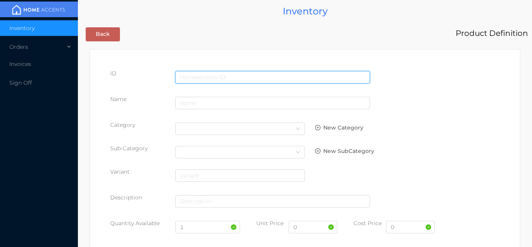
click at [272, 76] on input "text" at bounding box center [272, 77] width 195 height 12
type input "056871788417"
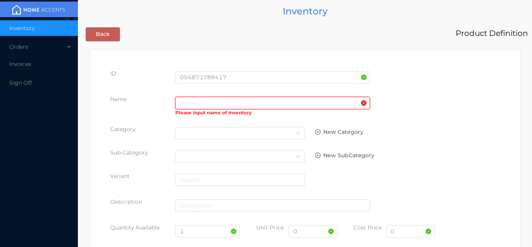
click at [254, 102] on input "text" at bounding box center [272, 103] width 195 height 12
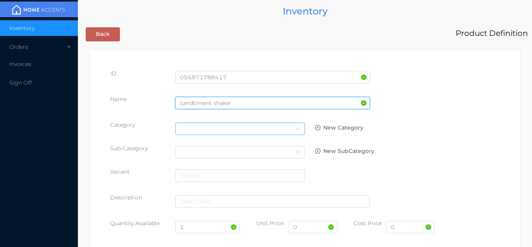
type input "candtiment shaker"
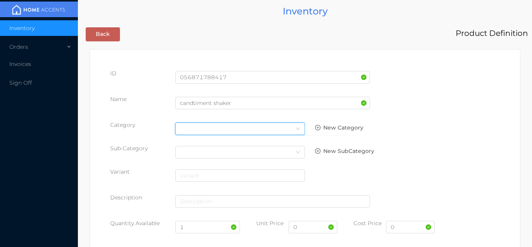
click at [296, 128] on icon "icon: down" at bounding box center [298, 128] width 5 height 5
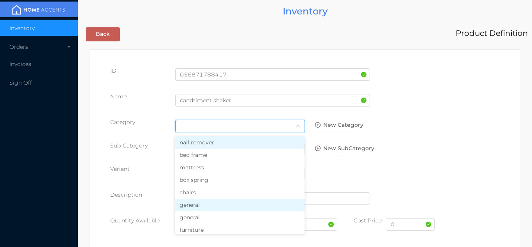
click at [209, 206] on li "general" at bounding box center [240, 204] width 130 height 12
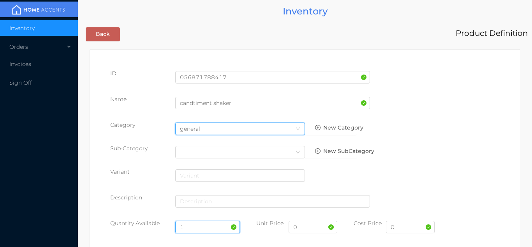
click at [201, 226] on input "1" at bounding box center [207, 227] width 65 height 12
type input "1"
type input "12"
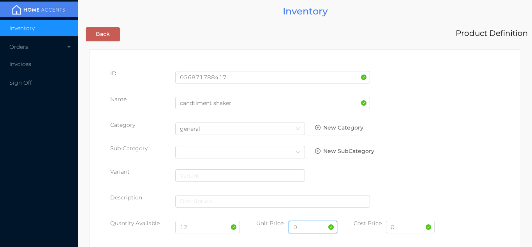
click at [308, 229] on input "0" at bounding box center [313, 227] width 49 height 12
type input "2"
type input "2.49"
click at [411, 229] on input "0" at bounding box center [410, 227] width 49 height 12
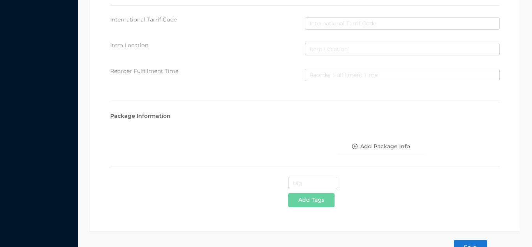
scroll to position [401, 0]
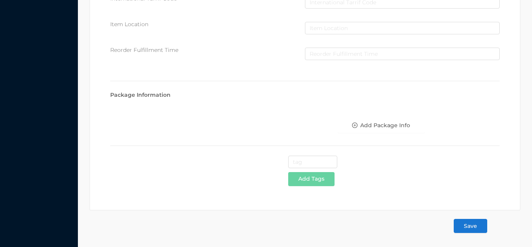
type input "1.30"
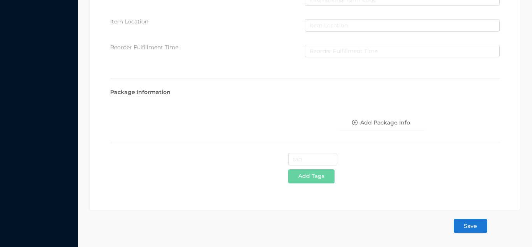
click at [471, 224] on button "Save" at bounding box center [471, 226] width 34 height 14
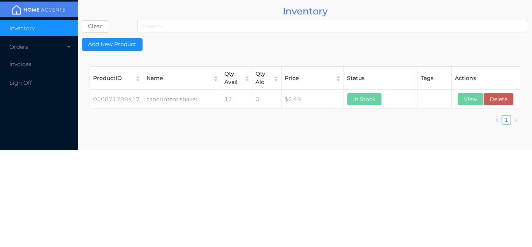
scroll to position [0, 0]
click at [465, 104] on button "View" at bounding box center [471, 99] width 26 height 12
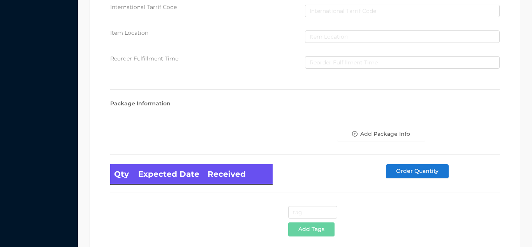
scroll to position [442, 0]
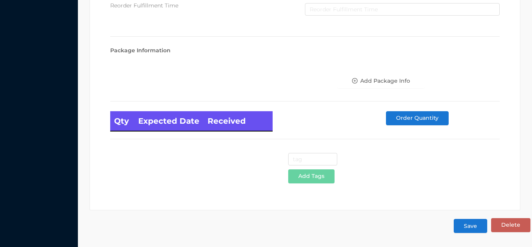
click at [470, 230] on button "Save" at bounding box center [471, 226] width 34 height 14
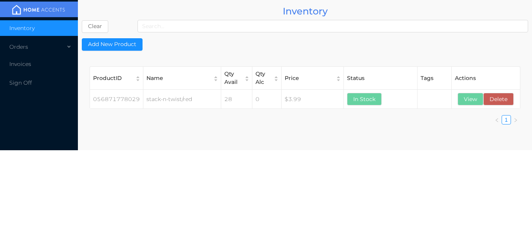
scroll to position [0, 0]
click at [469, 103] on button "View" at bounding box center [471, 99] width 26 height 12
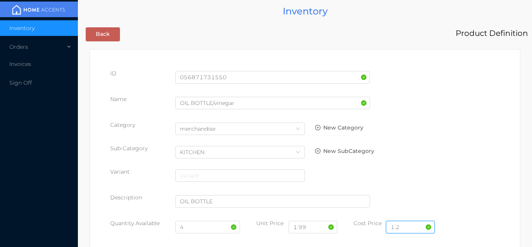
click at [410, 227] on input "1.2" at bounding box center [410, 227] width 49 height 12
click at [203, 226] on input "4" at bounding box center [207, 227] width 65 height 12
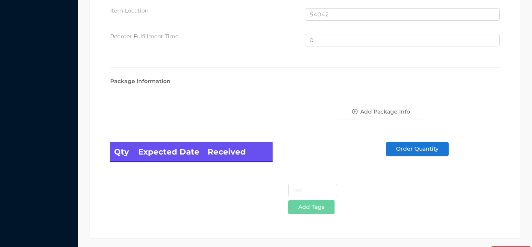
scroll to position [525, 0]
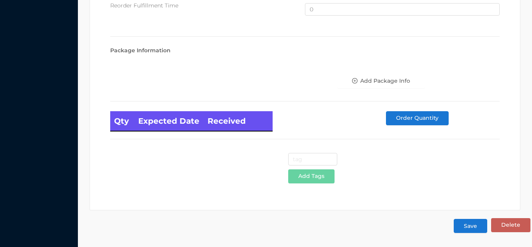
type input "24"
click at [477, 223] on button "Save" at bounding box center [471, 226] width 34 height 14
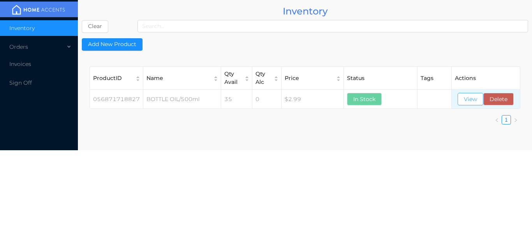
click at [460, 96] on button "View" at bounding box center [471, 99] width 26 height 12
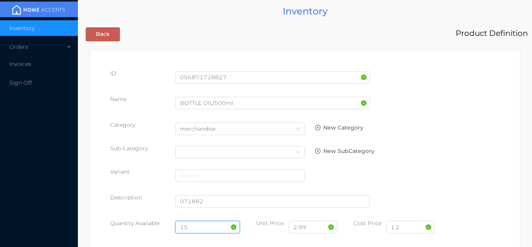
click at [203, 225] on input "15" at bounding box center [207, 227] width 65 height 12
type input "1"
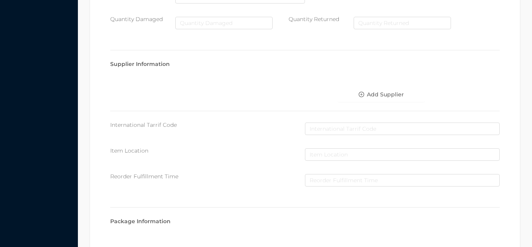
scroll to position [442, 0]
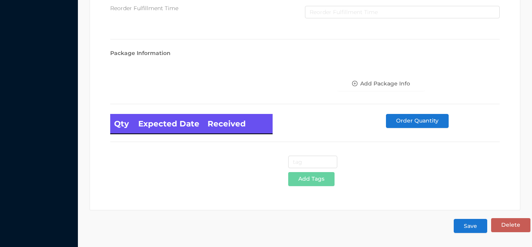
type input "24"
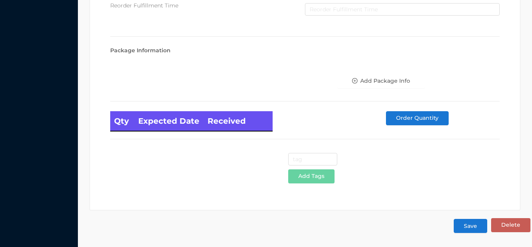
click at [478, 228] on button "Save" at bounding box center [471, 226] width 34 height 14
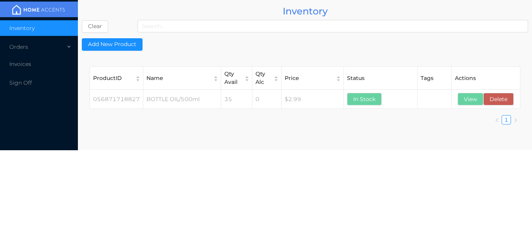
scroll to position [0, 0]
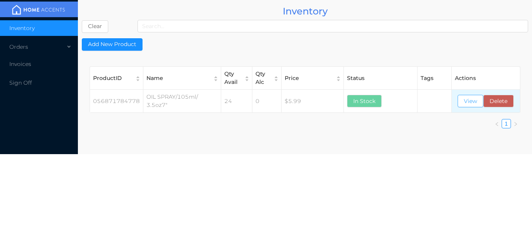
click at [472, 101] on button "View" at bounding box center [471, 101] width 26 height 12
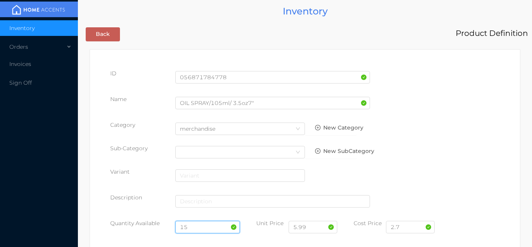
click at [203, 226] on input "15" at bounding box center [207, 227] width 65 height 12
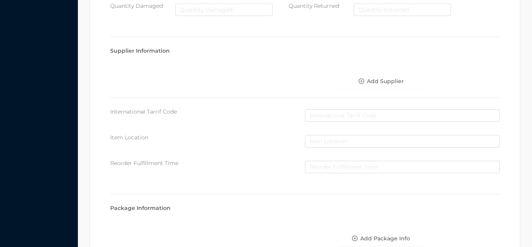
scroll to position [442, 0]
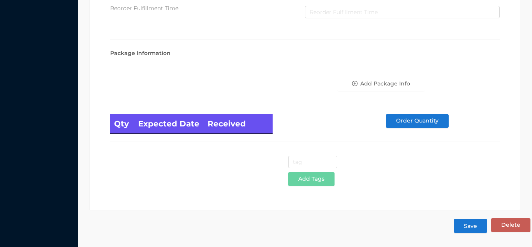
type input "12"
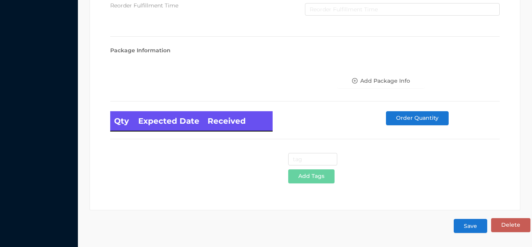
click at [470, 232] on button "Save" at bounding box center [471, 226] width 34 height 14
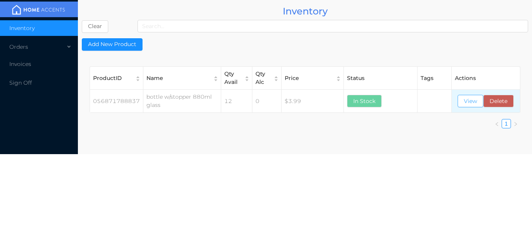
click at [475, 106] on button "View" at bounding box center [471, 101] width 26 height 12
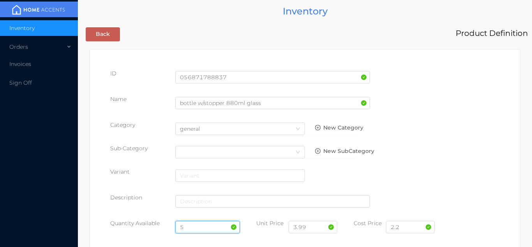
click at [202, 225] on input "5" at bounding box center [207, 227] width 65 height 12
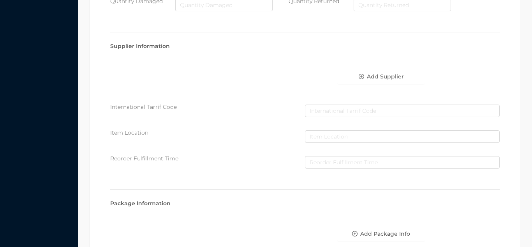
scroll to position [442, 0]
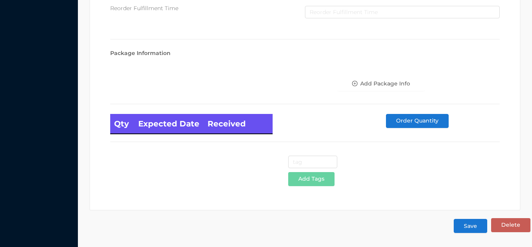
type input "12"
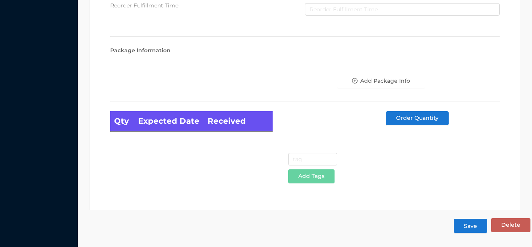
click at [472, 226] on button "Save" at bounding box center [471, 226] width 34 height 14
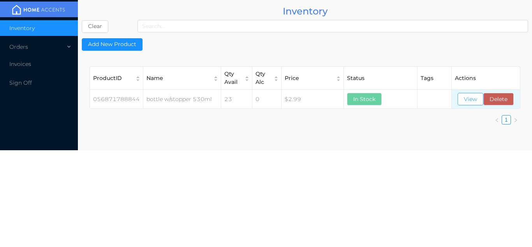
click at [470, 100] on button "View" at bounding box center [471, 99] width 26 height 12
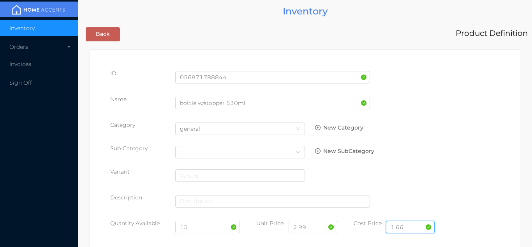
click at [409, 227] on input "1.66" at bounding box center [410, 227] width 49 height 12
type input "1.80"
click at [209, 230] on input "15" at bounding box center [207, 227] width 65 height 12
type input "1"
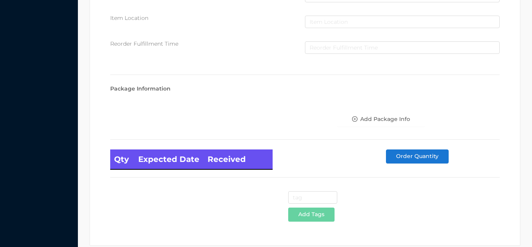
scroll to position [442, 0]
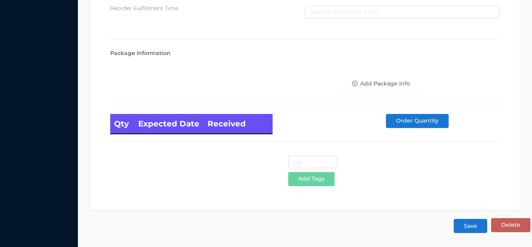
type input "18"
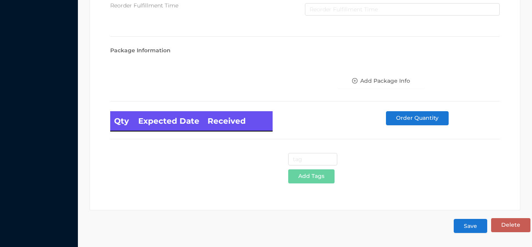
click at [485, 230] on button "Save" at bounding box center [471, 226] width 34 height 14
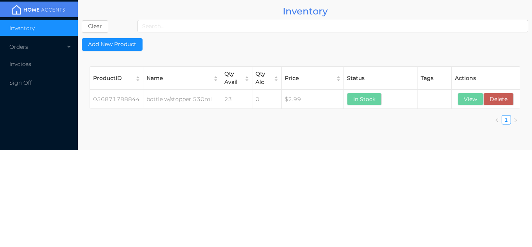
scroll to position [0, 0]
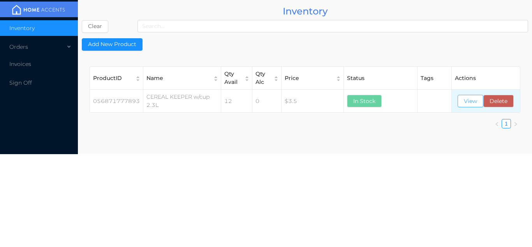
click at [474, 103] on button "View" at bounding box center [471, 101] width 26 height 12
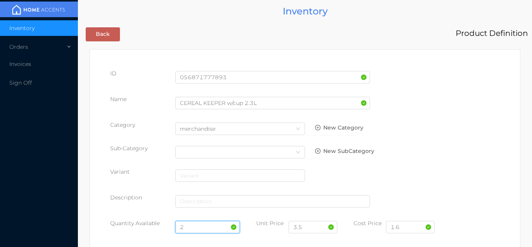
click at [202, 227] on input "2" at bounding box center [207, 227] width 65 height 12
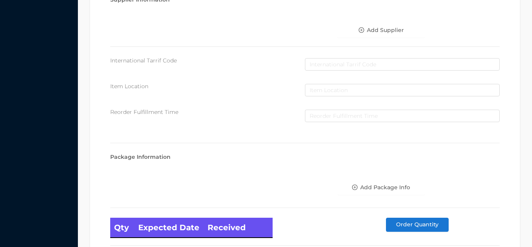
scroll to position [442, 0]
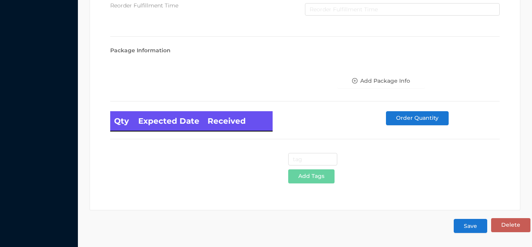
type input "12"
click at [473, 227] on button "Save" at bounding box center [471, 226] width 34 height 14
